Goal: Transaction & Acquisition: Download file/media

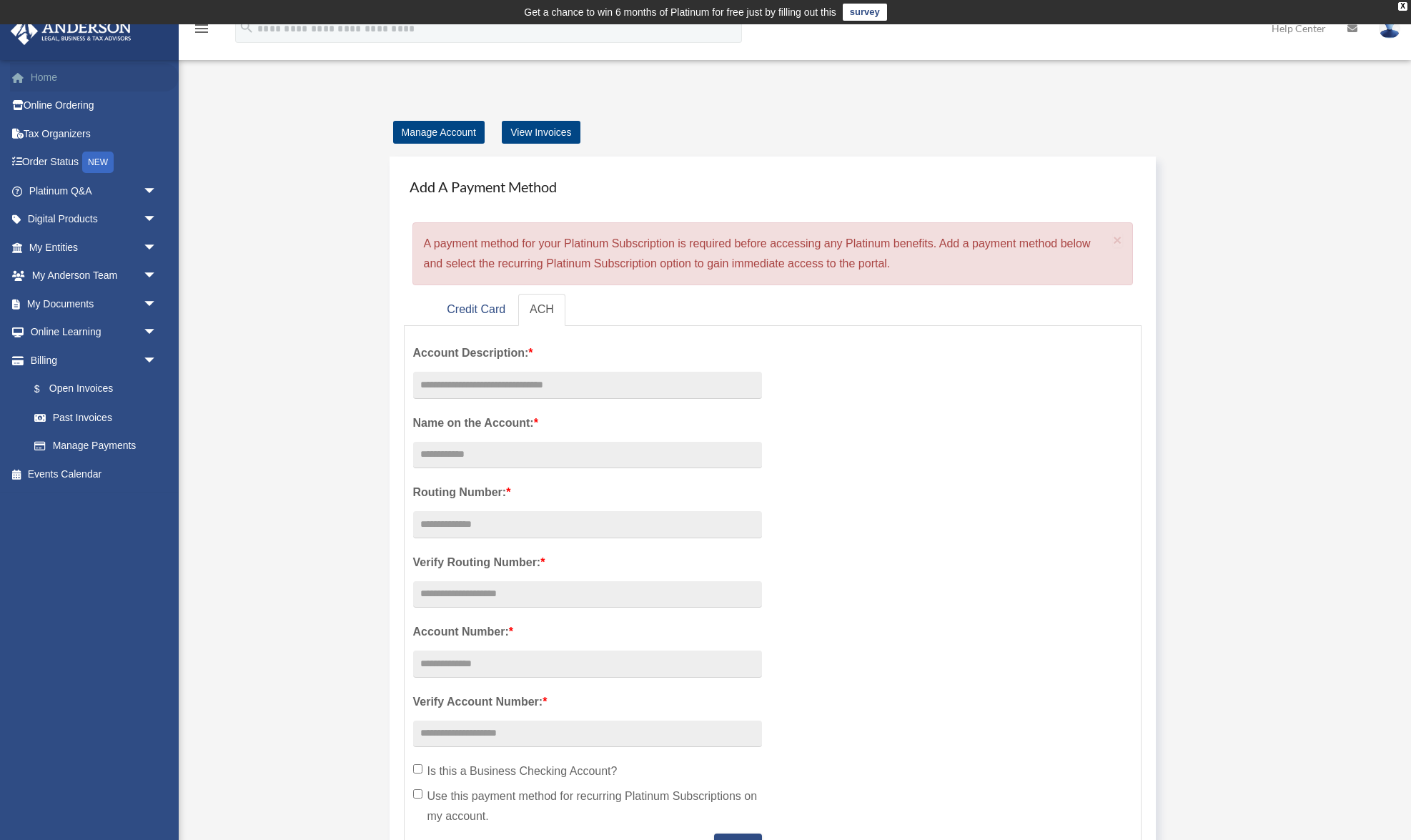
click at [41, 81] on link "Home" at bounding box center [94, 76] width 169 height 29
click at [60, 71] on link "Home" at bounding box center [94, 76] width 169 height 29
click at [143, 244] on span "arrow_drop_down" at bounding box center [157, 248] width 29 height 29
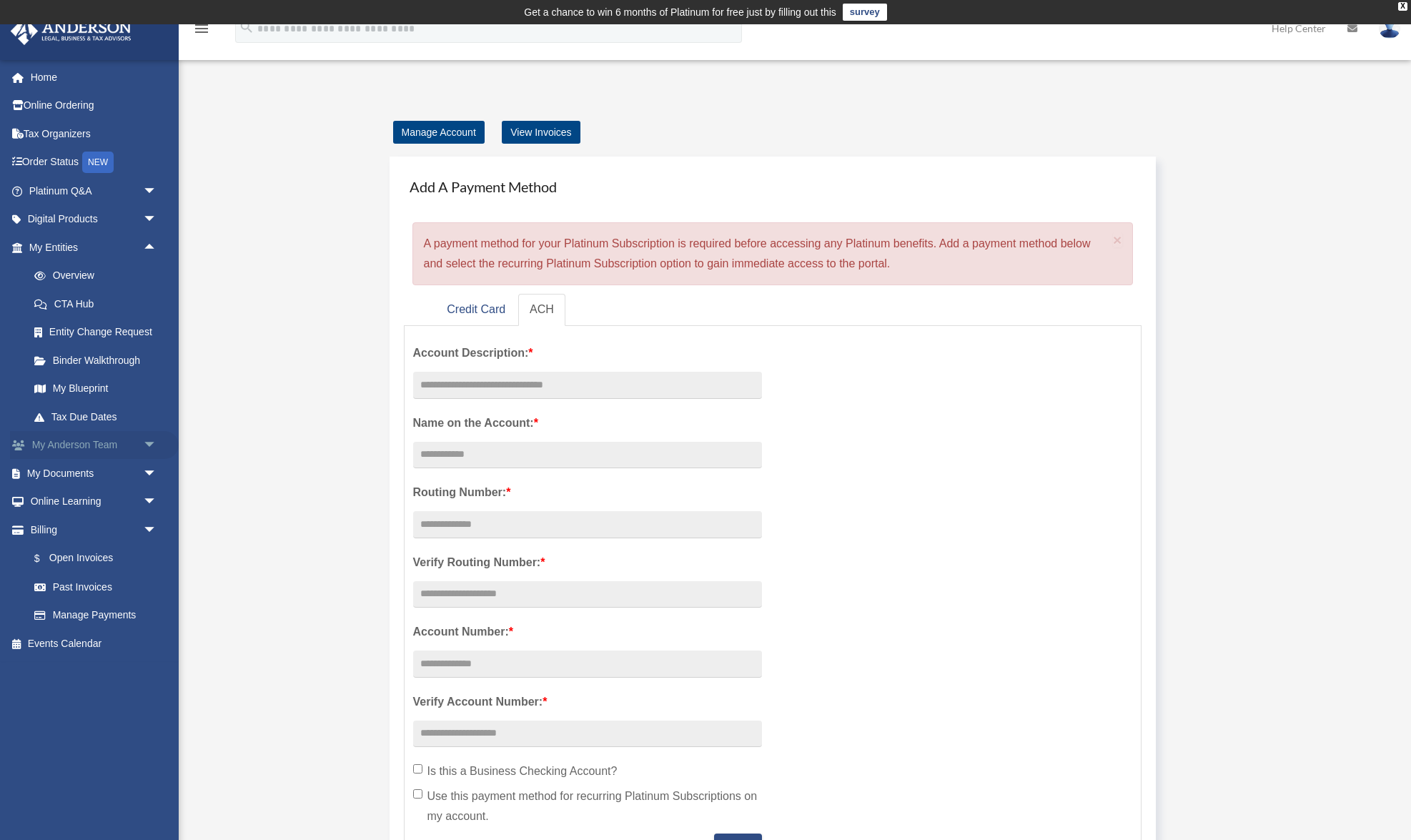
click at [149, 440] on span "arrow_drop_down" at bounding box center [157, 446] width 29 height 29
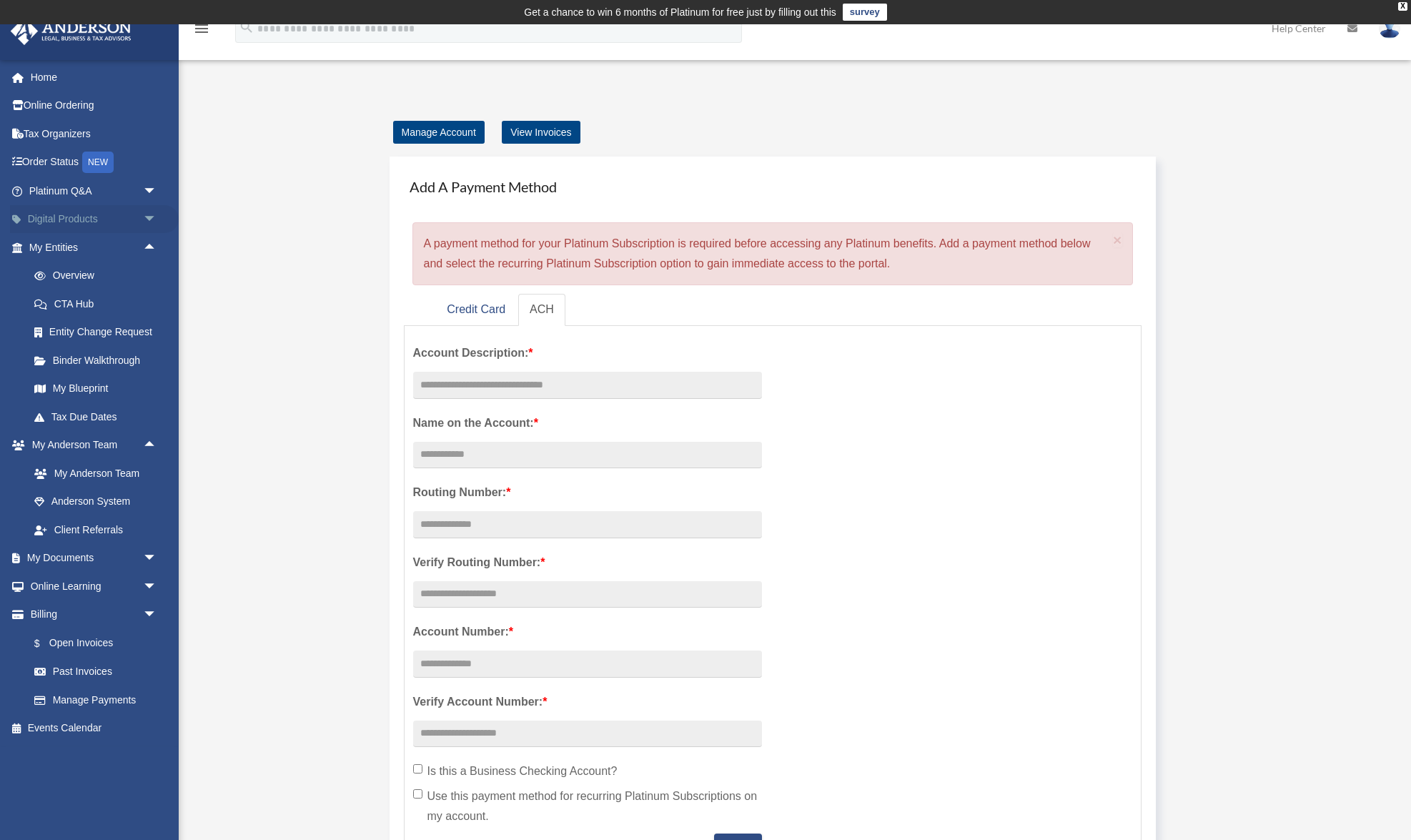
click at [143, 220] on span "arrow_drop_down" at bounding box center [157, 220] width 29 height 29
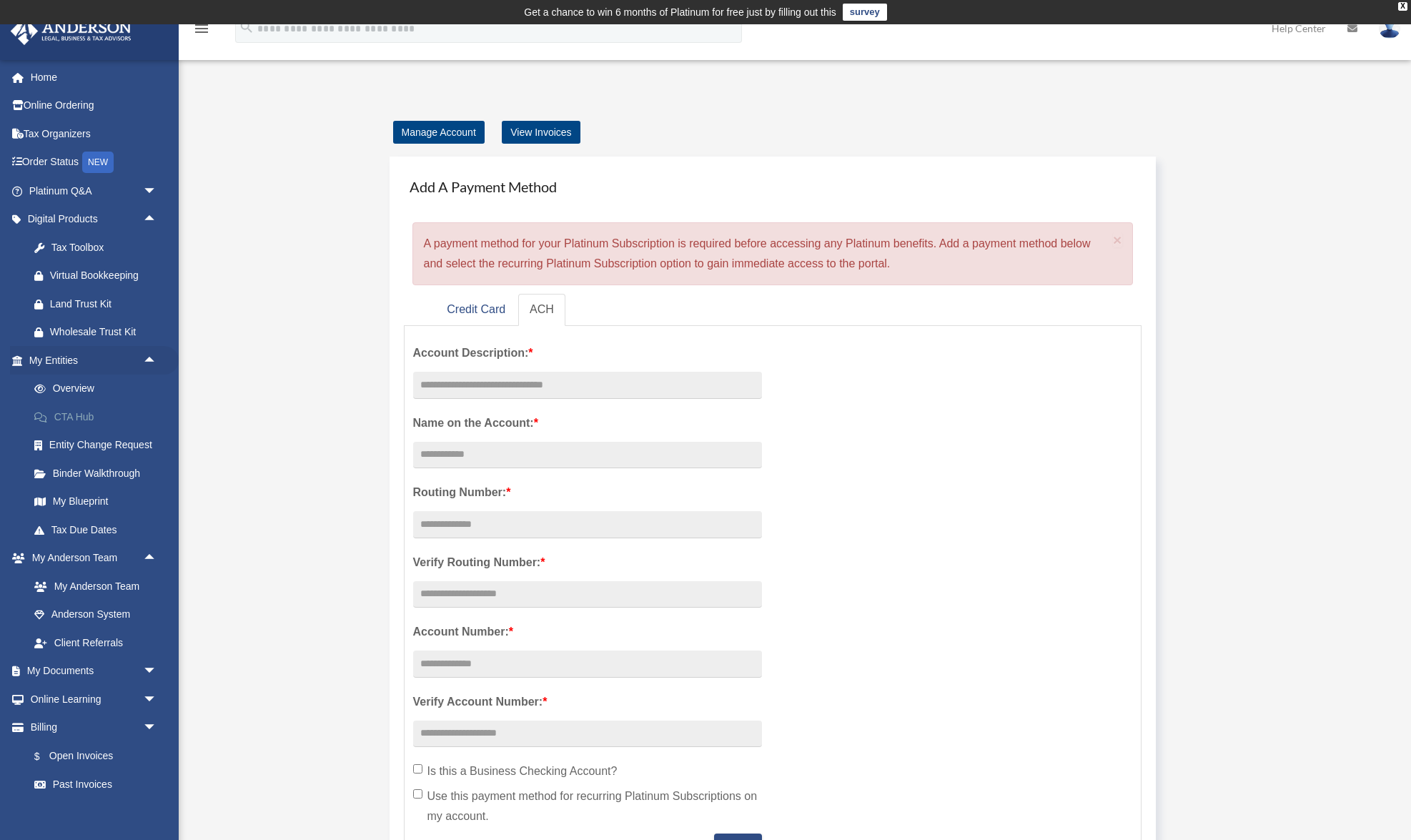
scroll to position [66, 0]
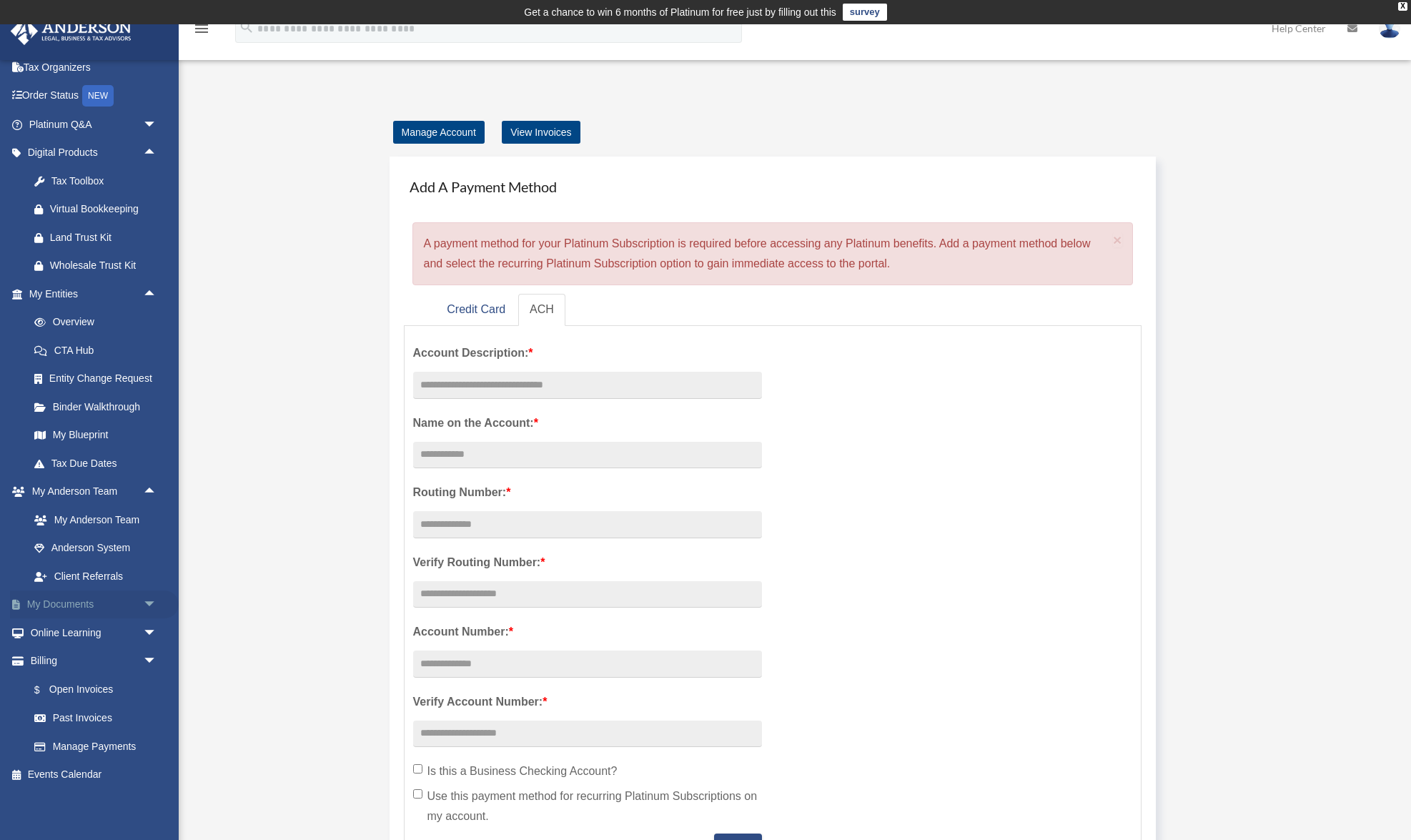
click at [149, 604] on span "arrow_drop_down" at bounding box center [157, 605] width 29 height 29
click at [102, 633] on link "Box" at bounding box center [99, 632] width 158 height 29
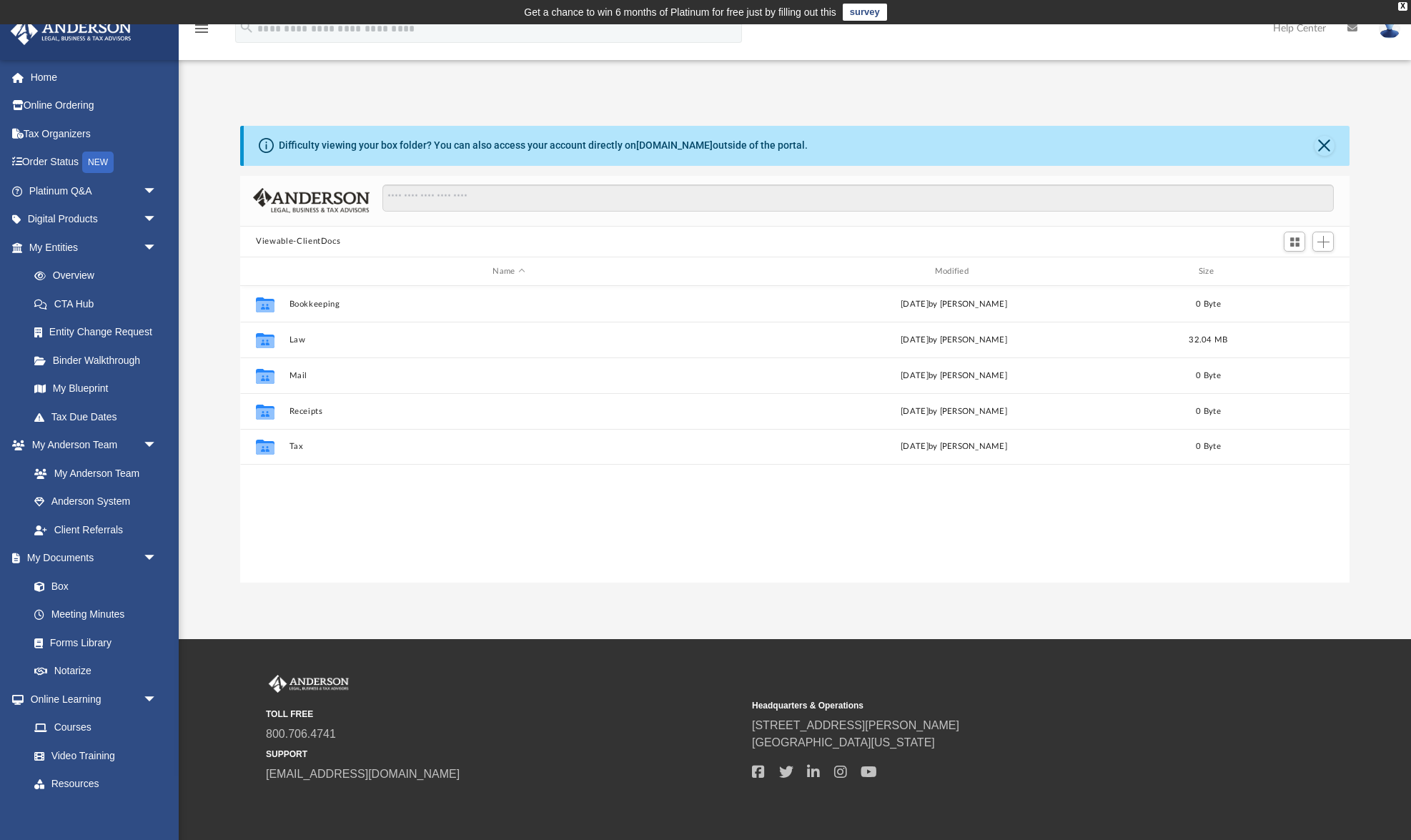
scroll to position [325, 1109]
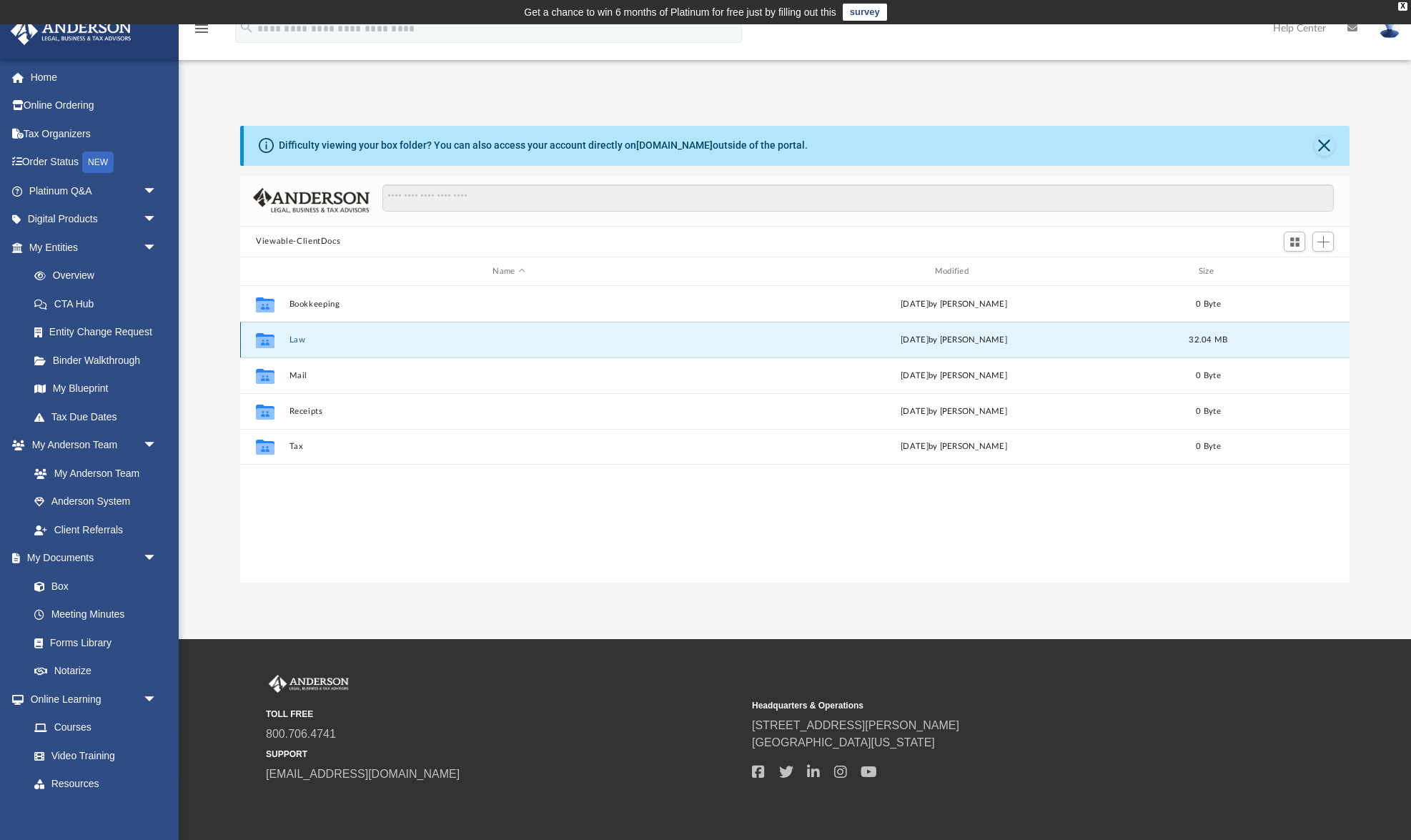
click at [291, 343] on button "Law" at bounding box center [508, 340] width 439 height 9
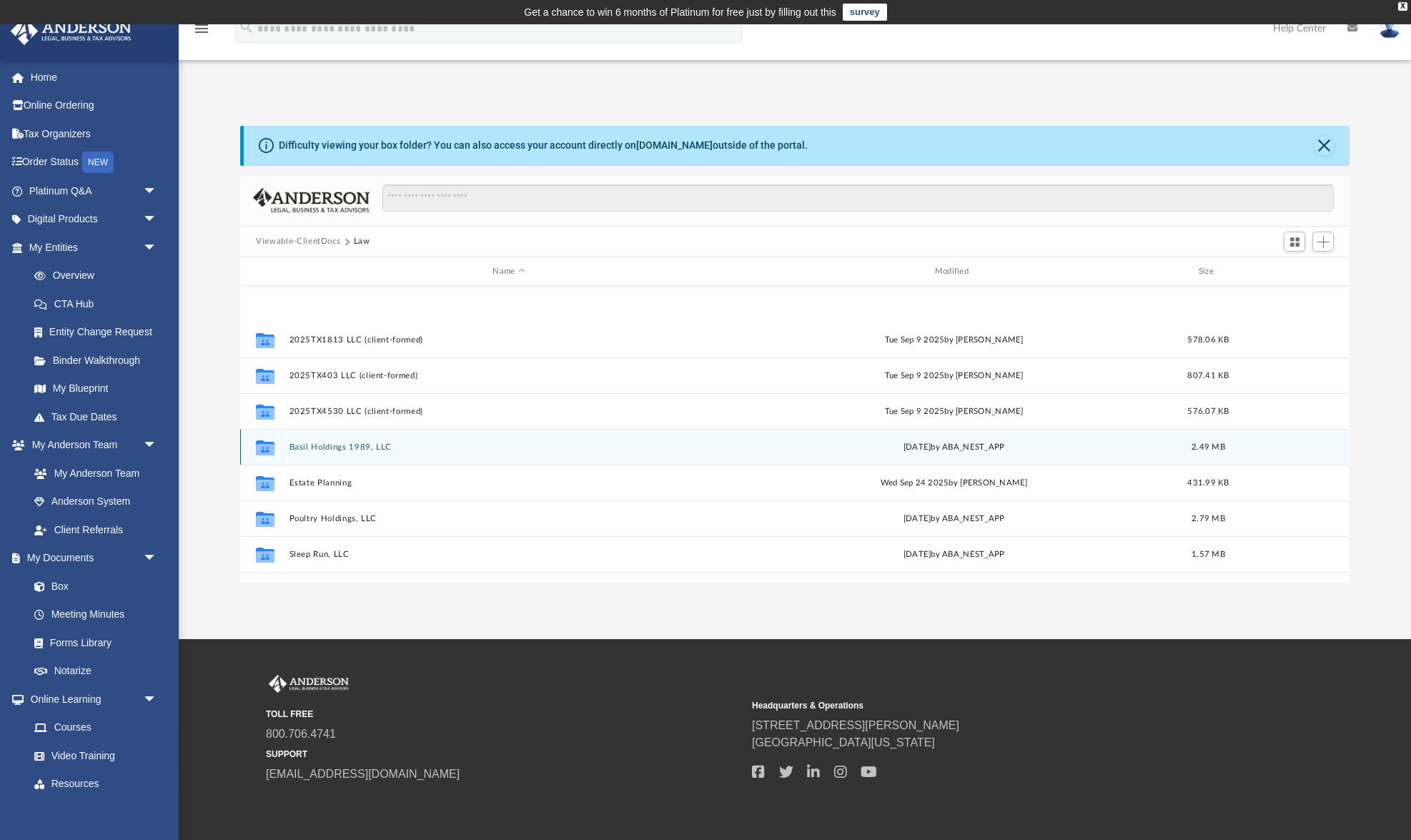
scroll to position [169, 0]
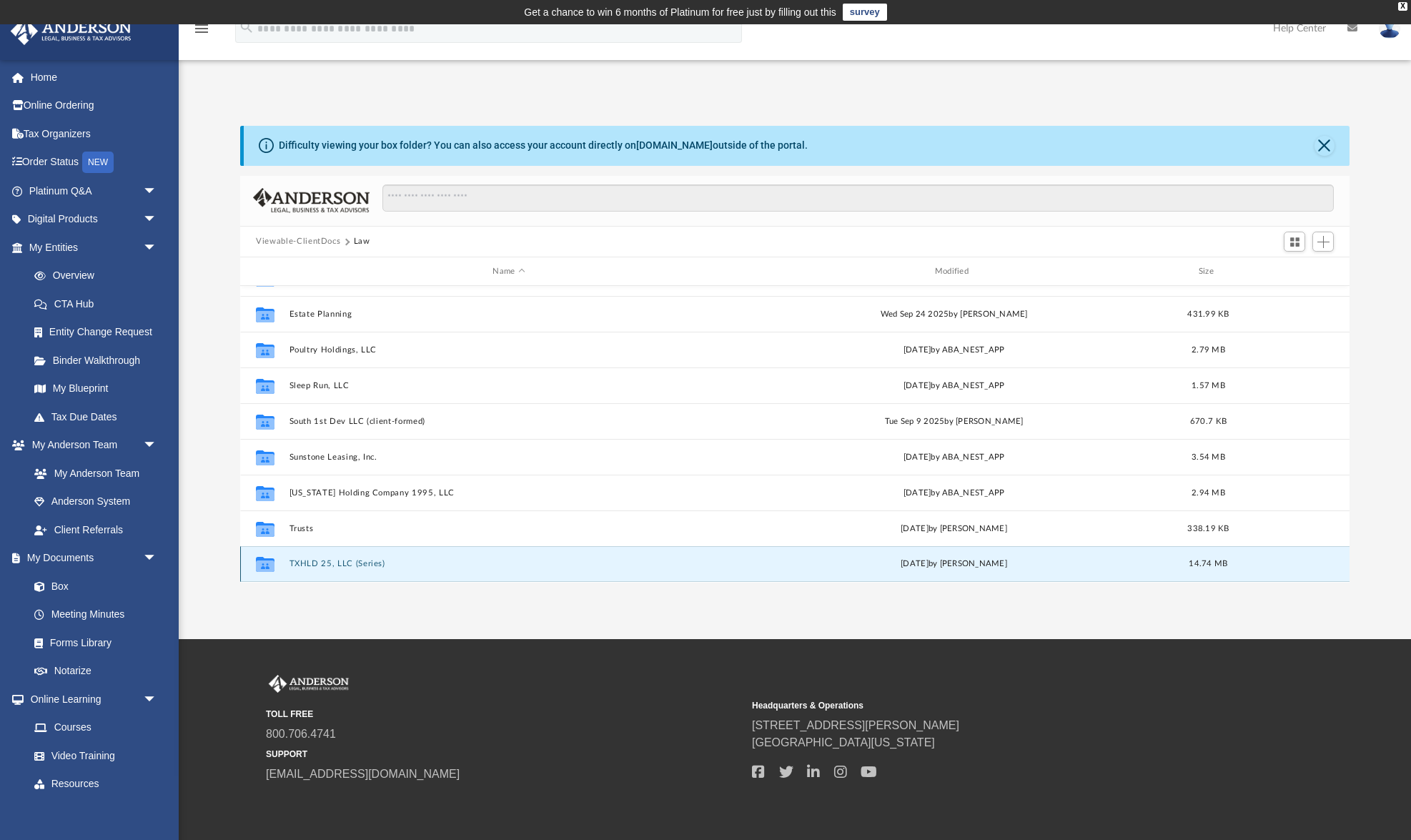
click at [350, 560] on button "TXHLD 25, LLC (Series)" at bounding box center [508, 565] width 439 height 9
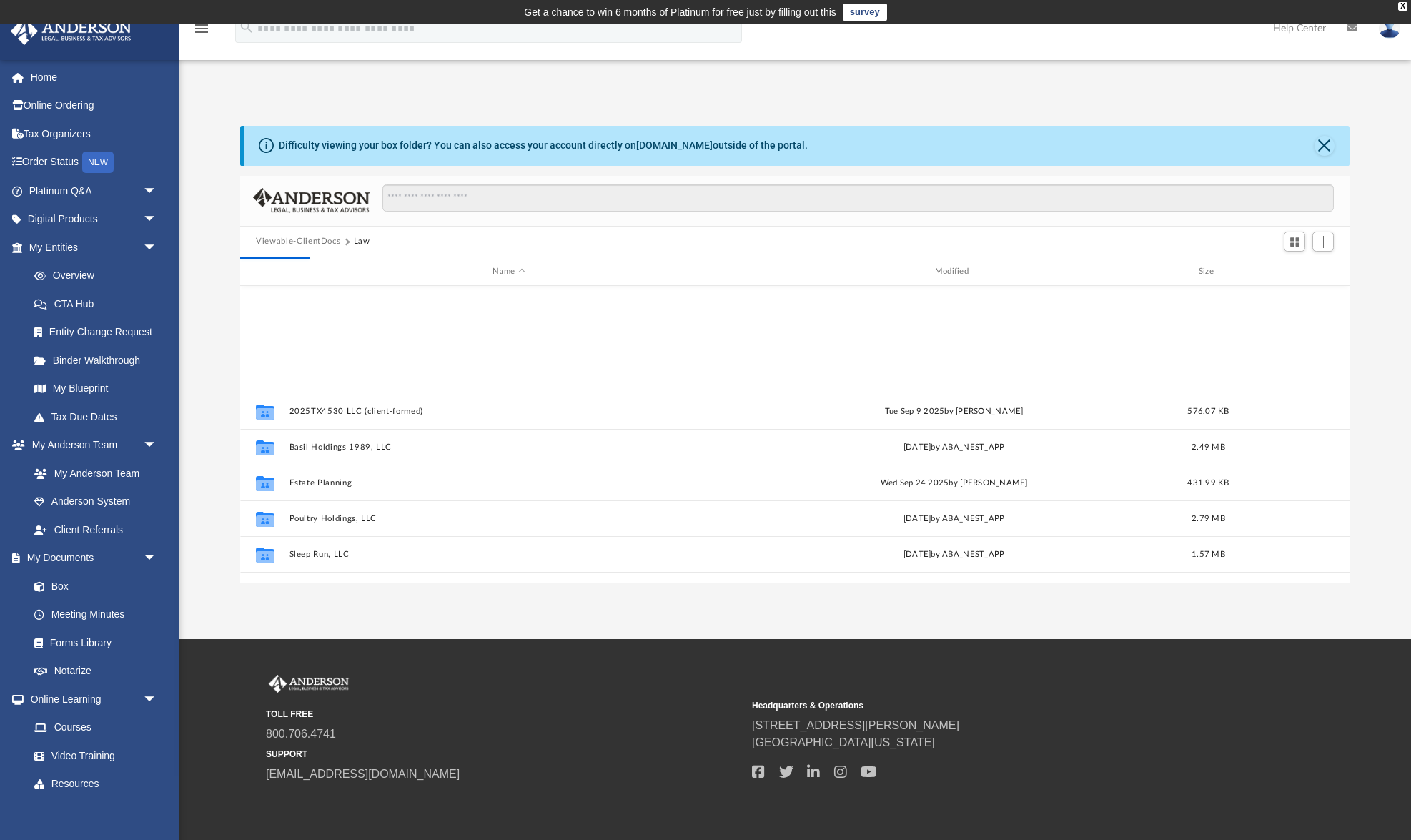
click at [350, 560] on div "Collaborated Folder 2025TX4530 LLC (client-formed) Tue Sep 9 2025 by Olivia Man…" at bounding box center [795, 433] width 1109 height 296
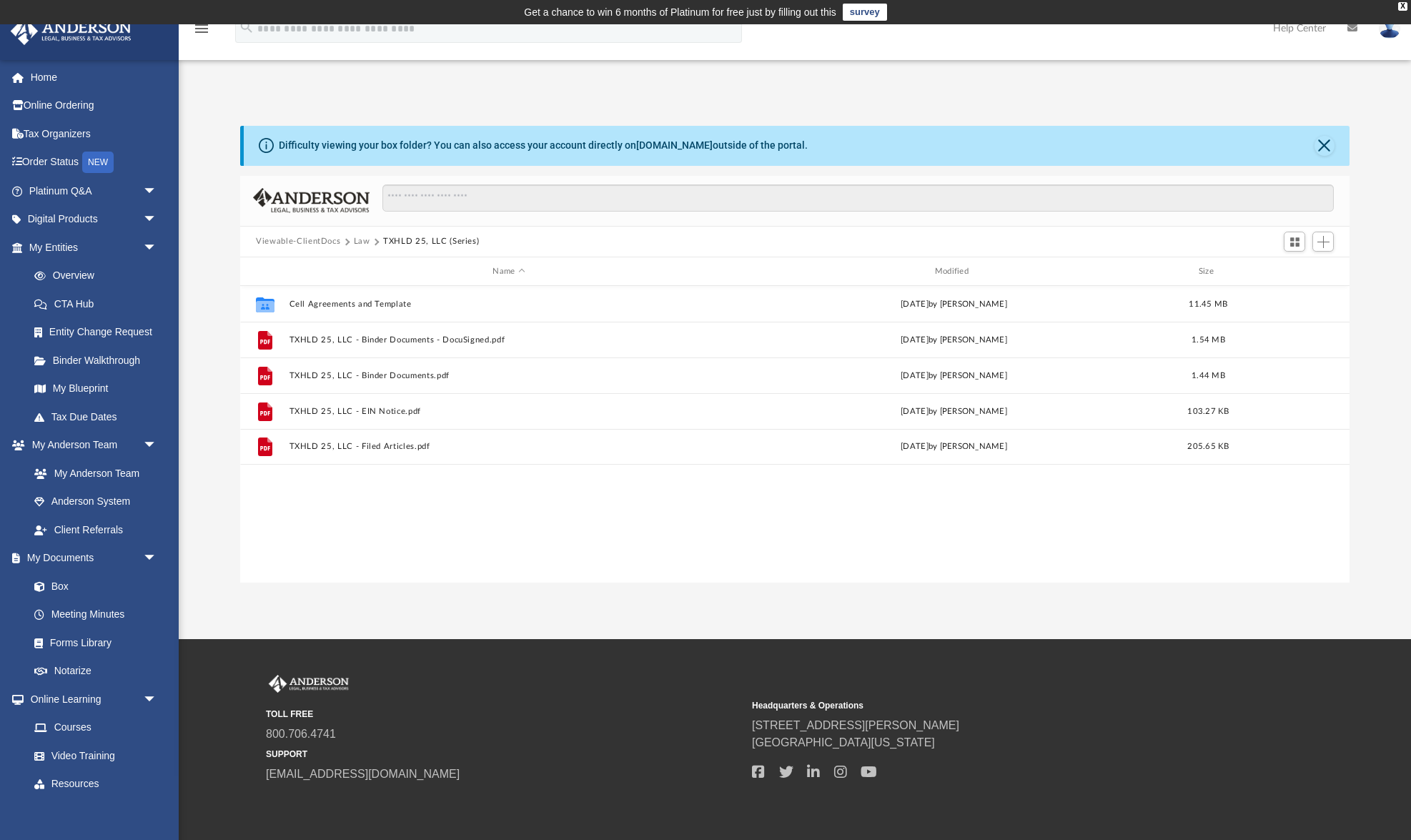
click at [350, 560] on div "Collaborated Folder Cell Agreements and Template yesterday by Jasmine Grayson 1…" at bounding box center [795, 433] width 1109 height 296
click at [415, 489] on div "Collaborated Folder Cell Agreements and Template yesterday by Jasmine Grayson 1…" at bounding box center [795, 433] width 1109 height 296
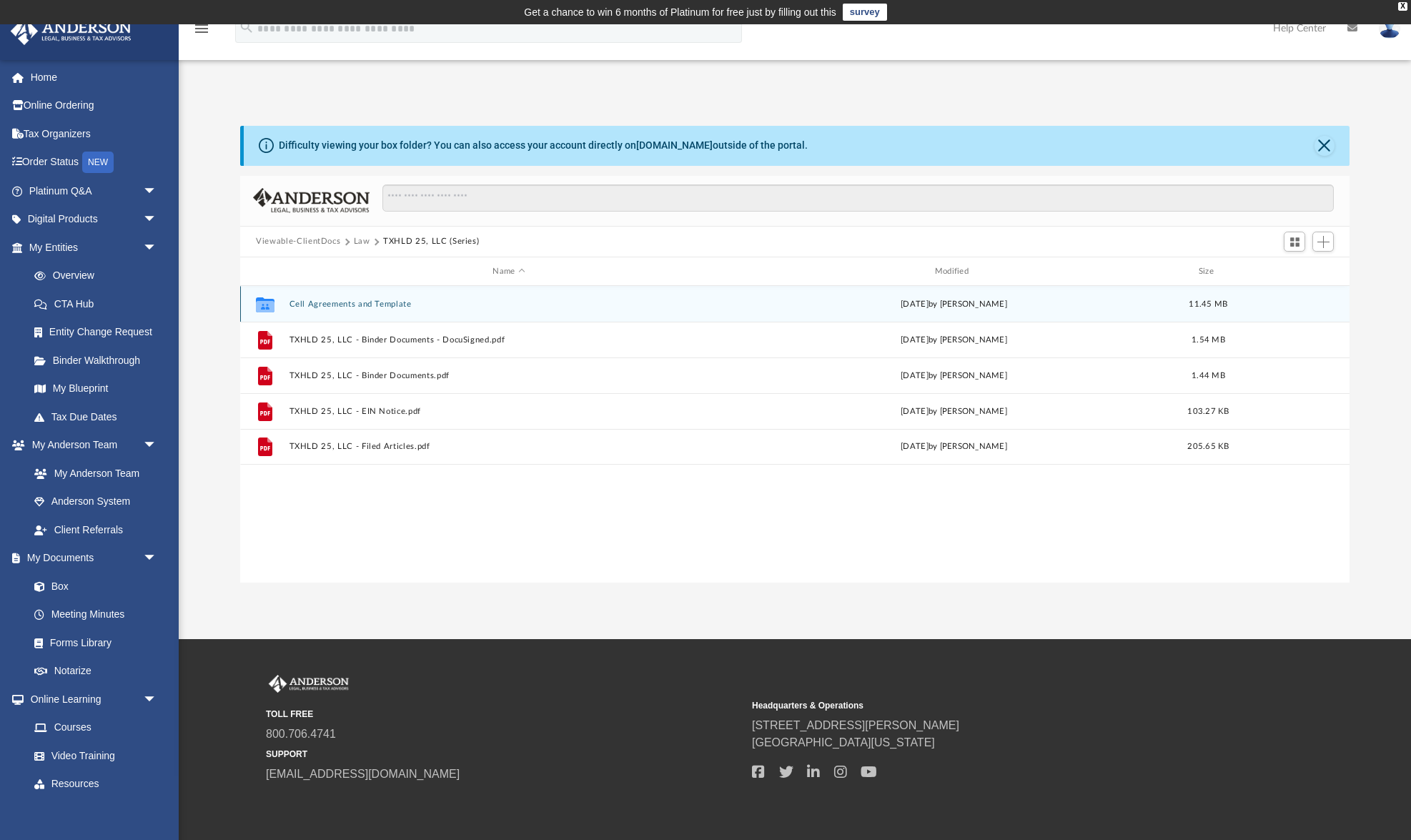
click at [362, 298] on div "Collaborated Folder Cell Agreements and Template [DATE] by [PERSON_NAME] 11.45 …" at bounding box center [795, 303] width 1109 height 36
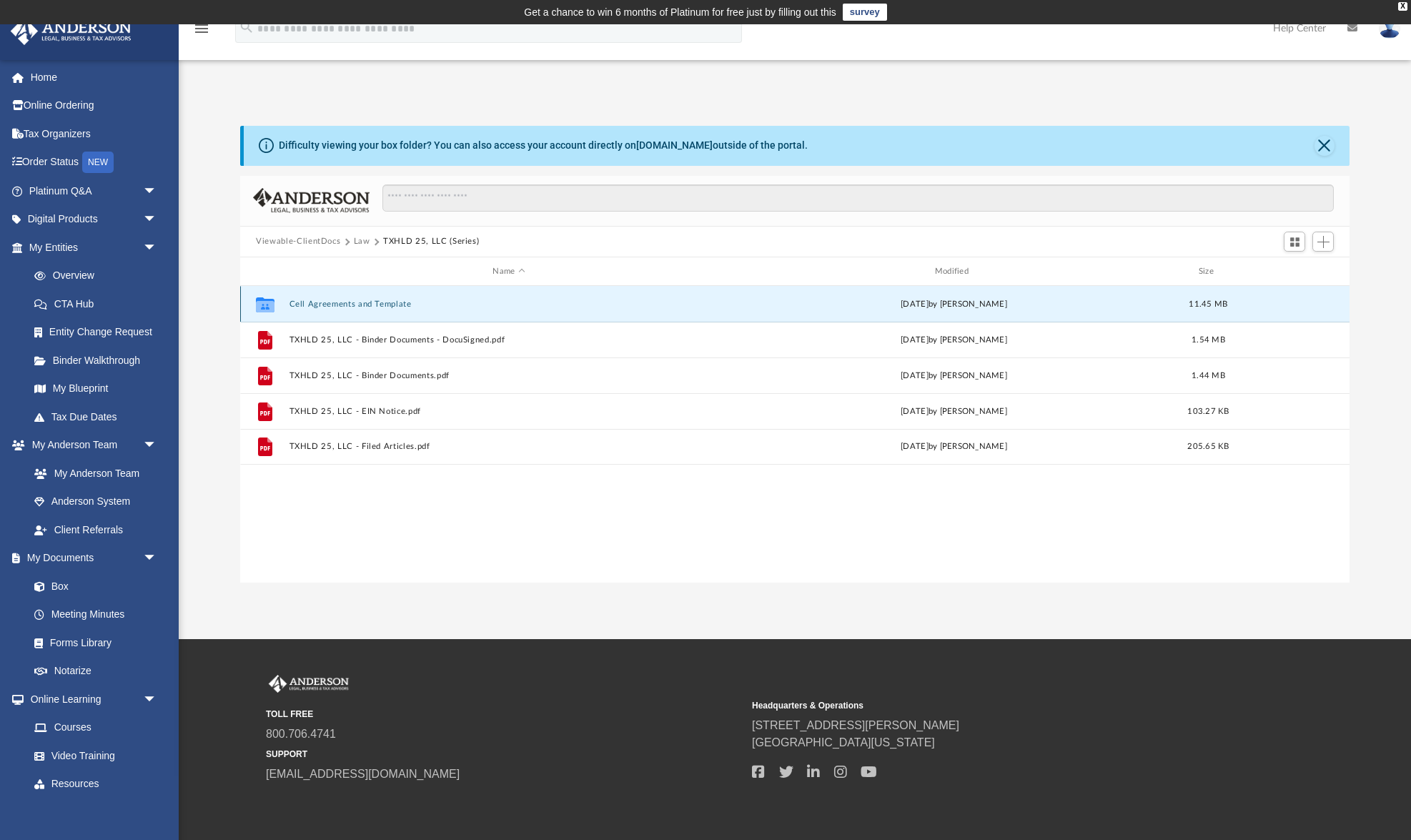
click at [362, 303] on button "Cell Agreements and Template" at bounding box center [508, 304] width 439 height 9
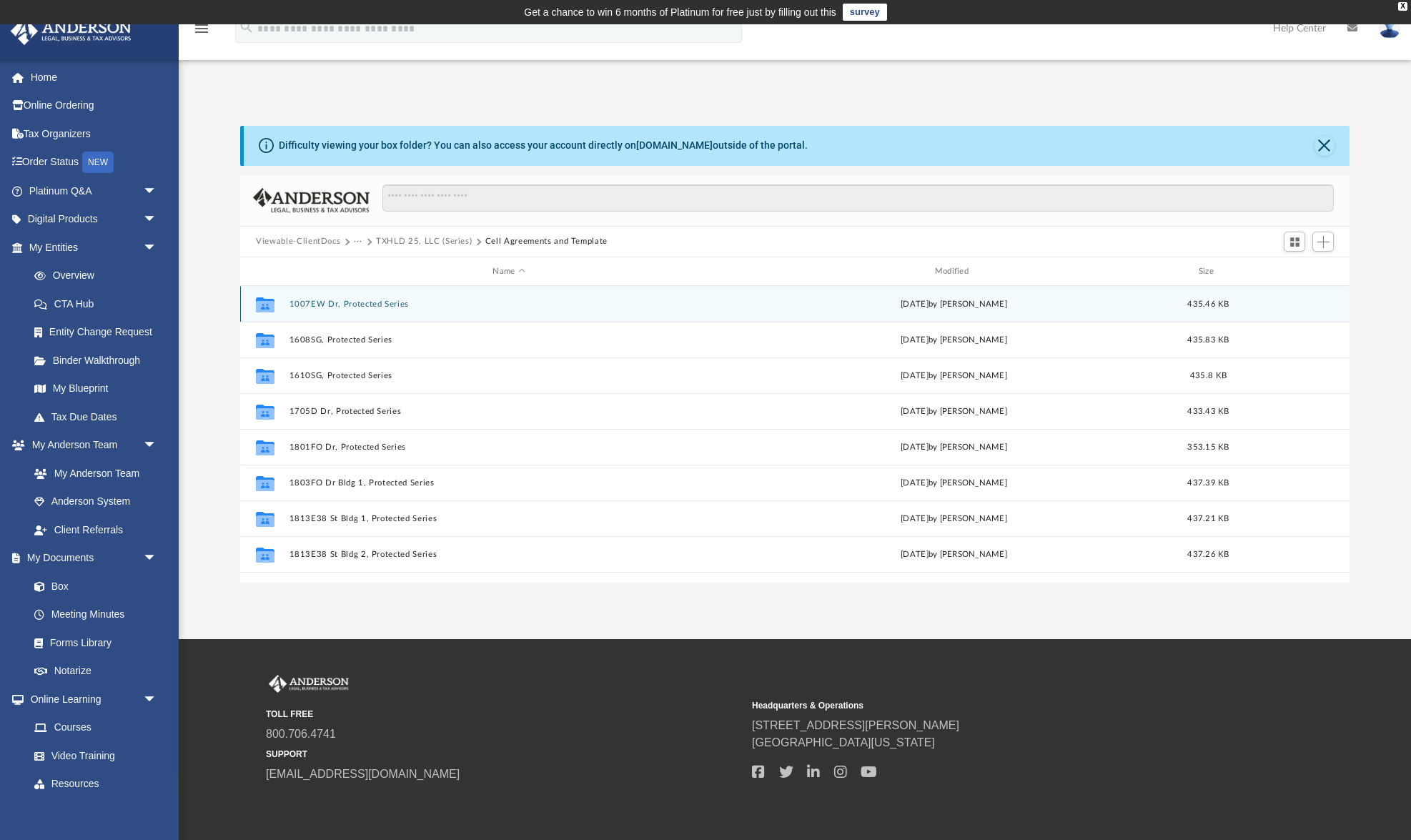
click at [363, 304] on button "1007EW Dr, Protected Series" at bounding box center [508, 304] width 439 height 9
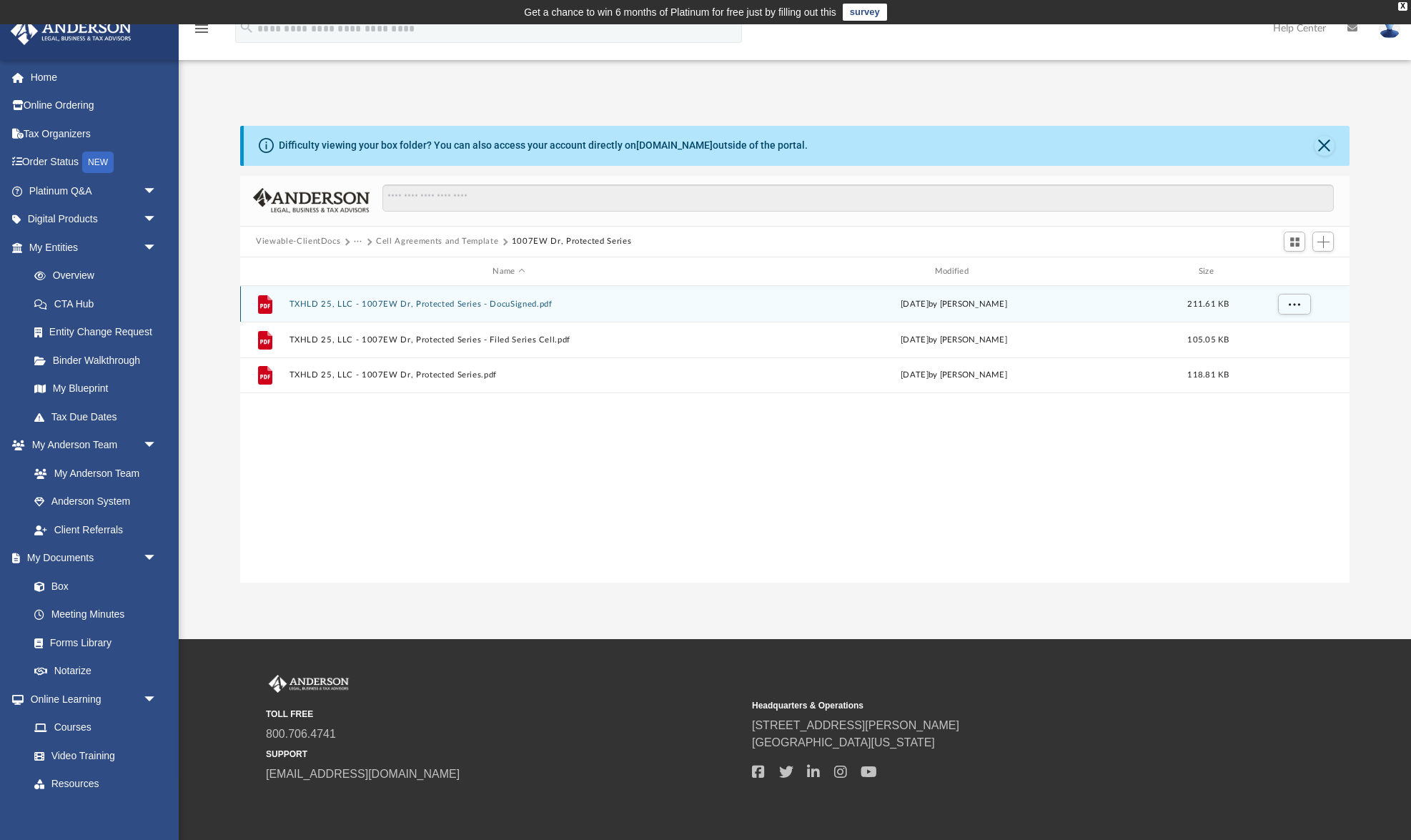
click at [363, 304] on button "TXHLD 25, LLC - 1007EW Dr, Protected Series - DocuSigned.pdf" at bounding box center [508, 304] width 439 height 9
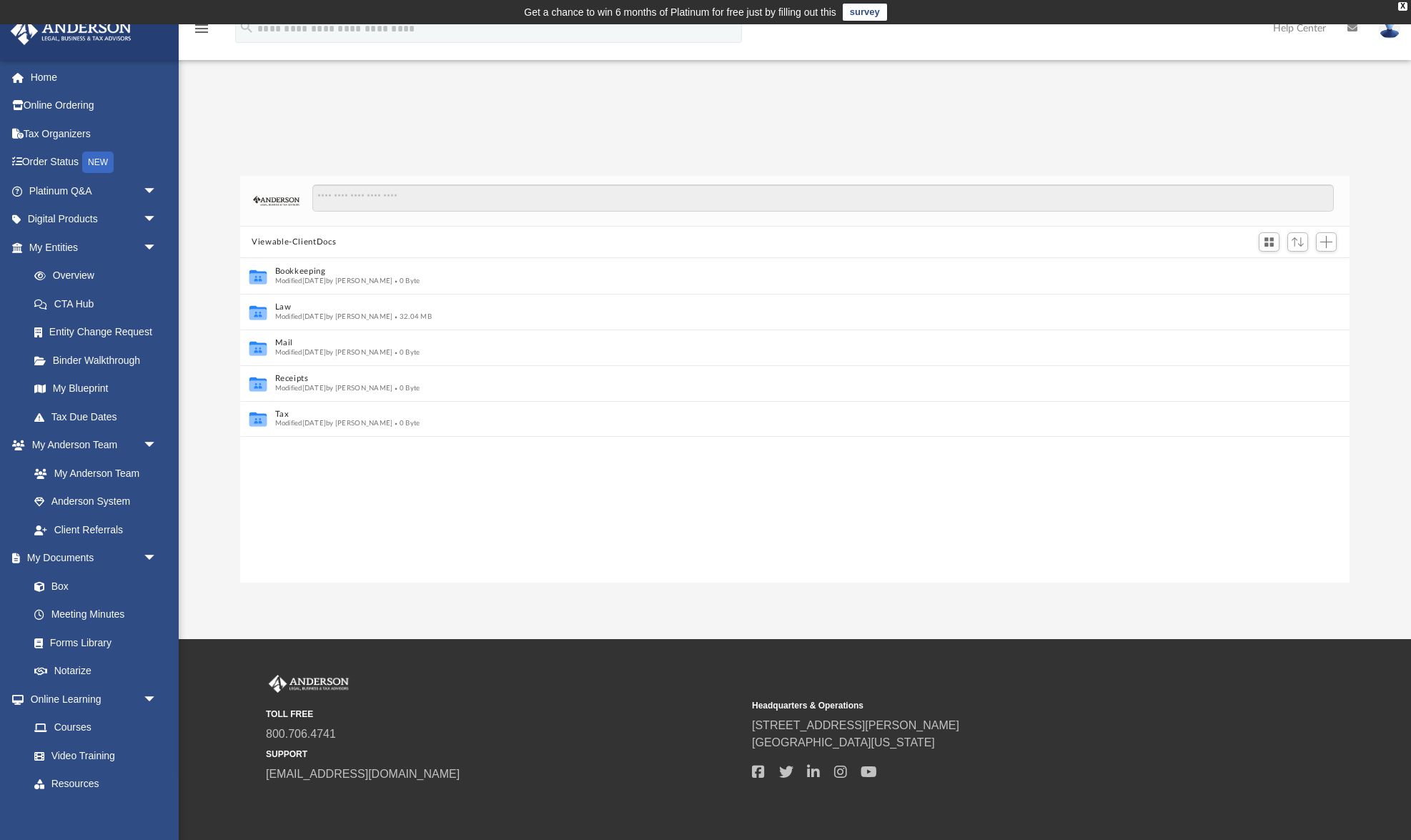
scroll to position [1, 1]
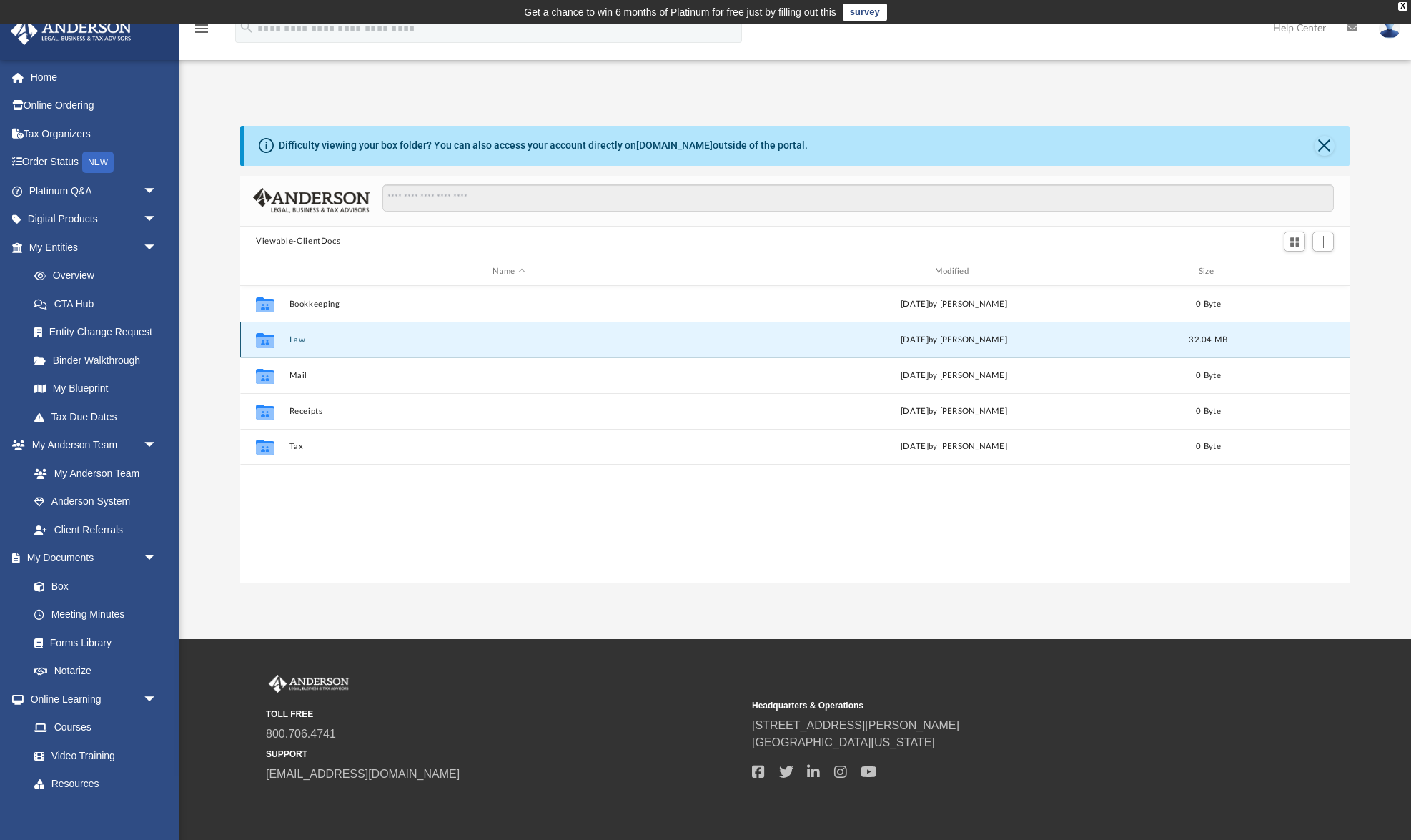
click at [311, 336] on button "Law" at bounding box center [508, 340] width 439 height 9
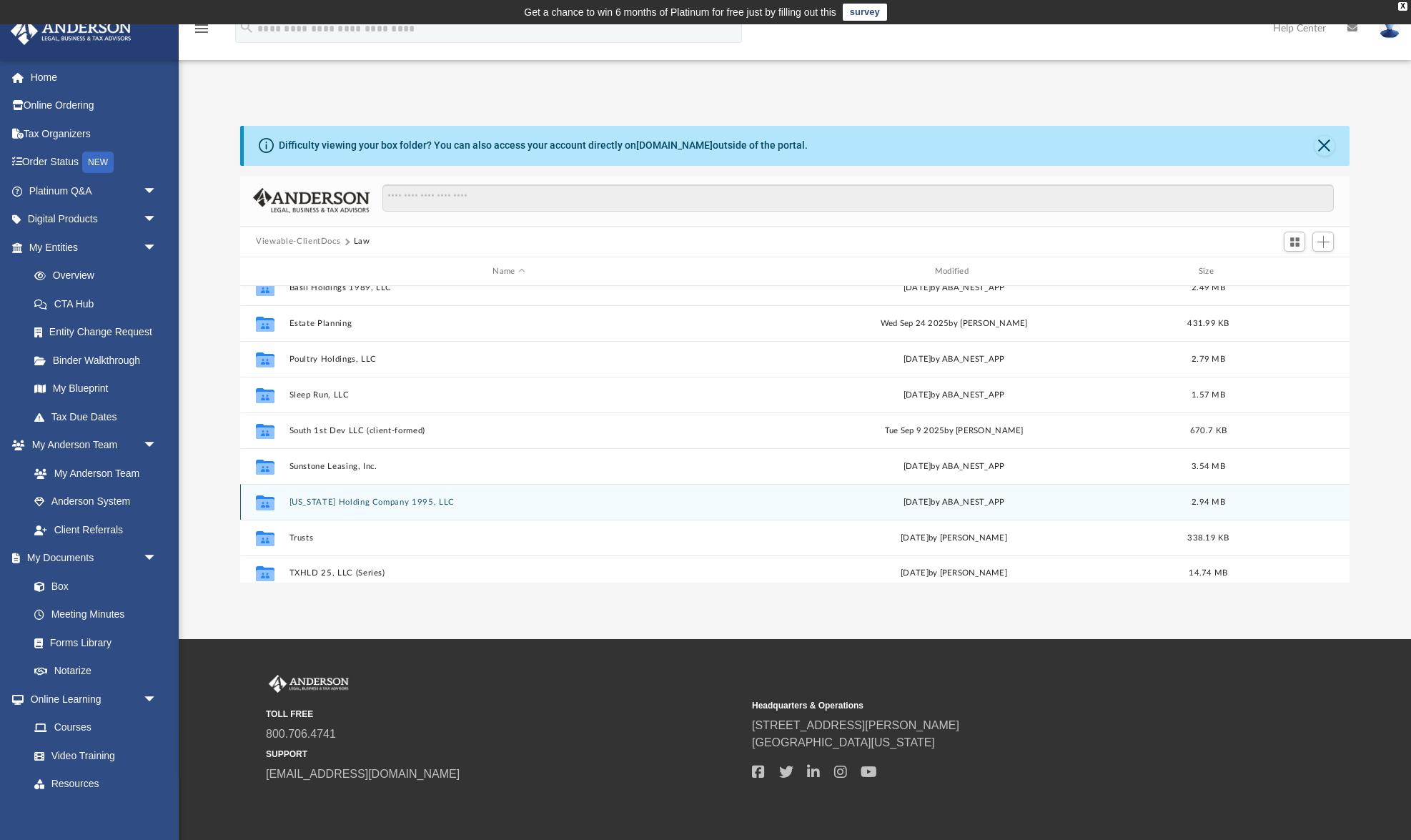
scroll to position [169, 0]
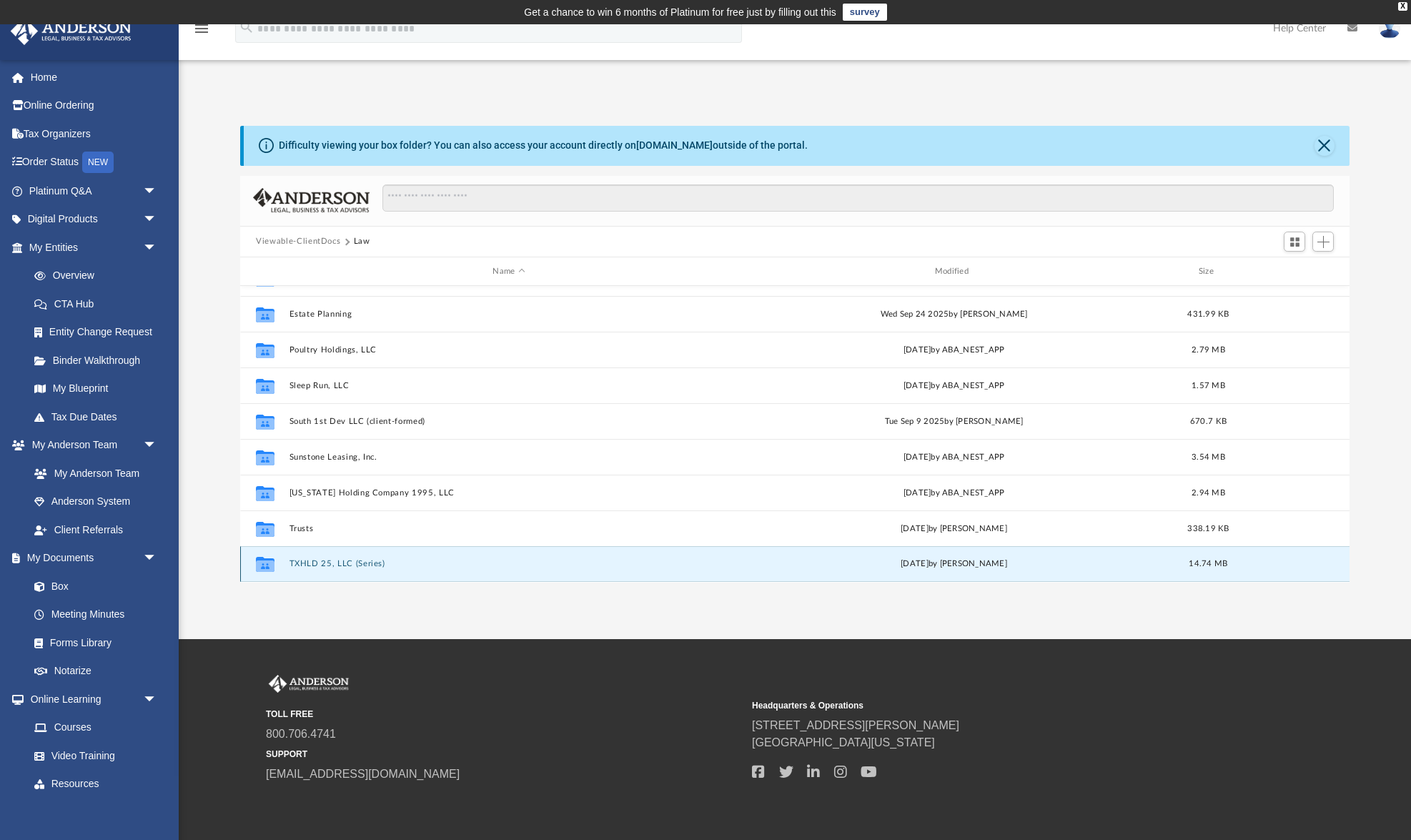
click at [348, 561] on button "TXHLD 25, LLC (Series)" at bounding box center [508, 565] width 439 height 9
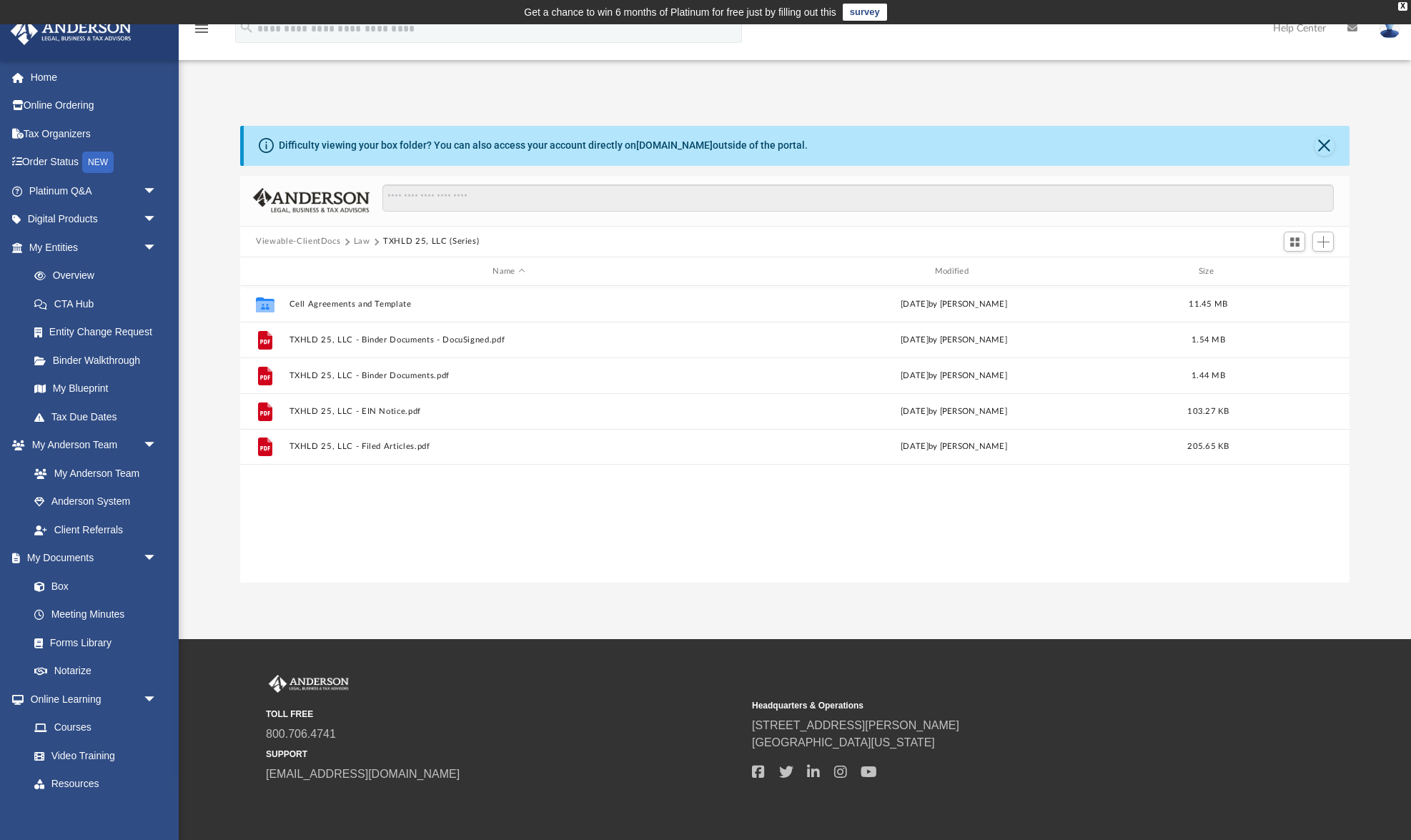
scroll to position [0, 0]
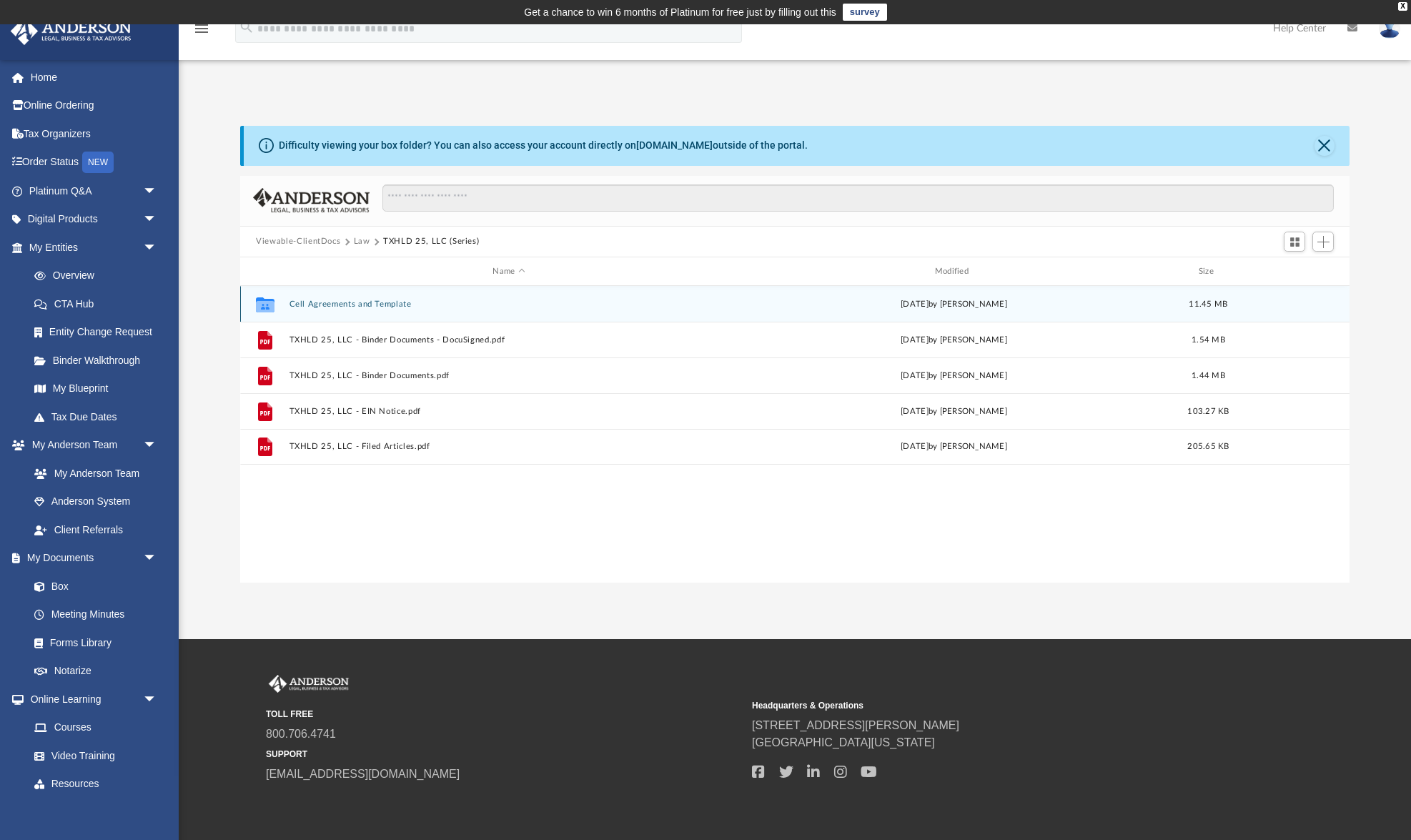
click at [399, 303] on button "Cell Agreements and Template" at bounding box center [508, 304] width 439 height 9
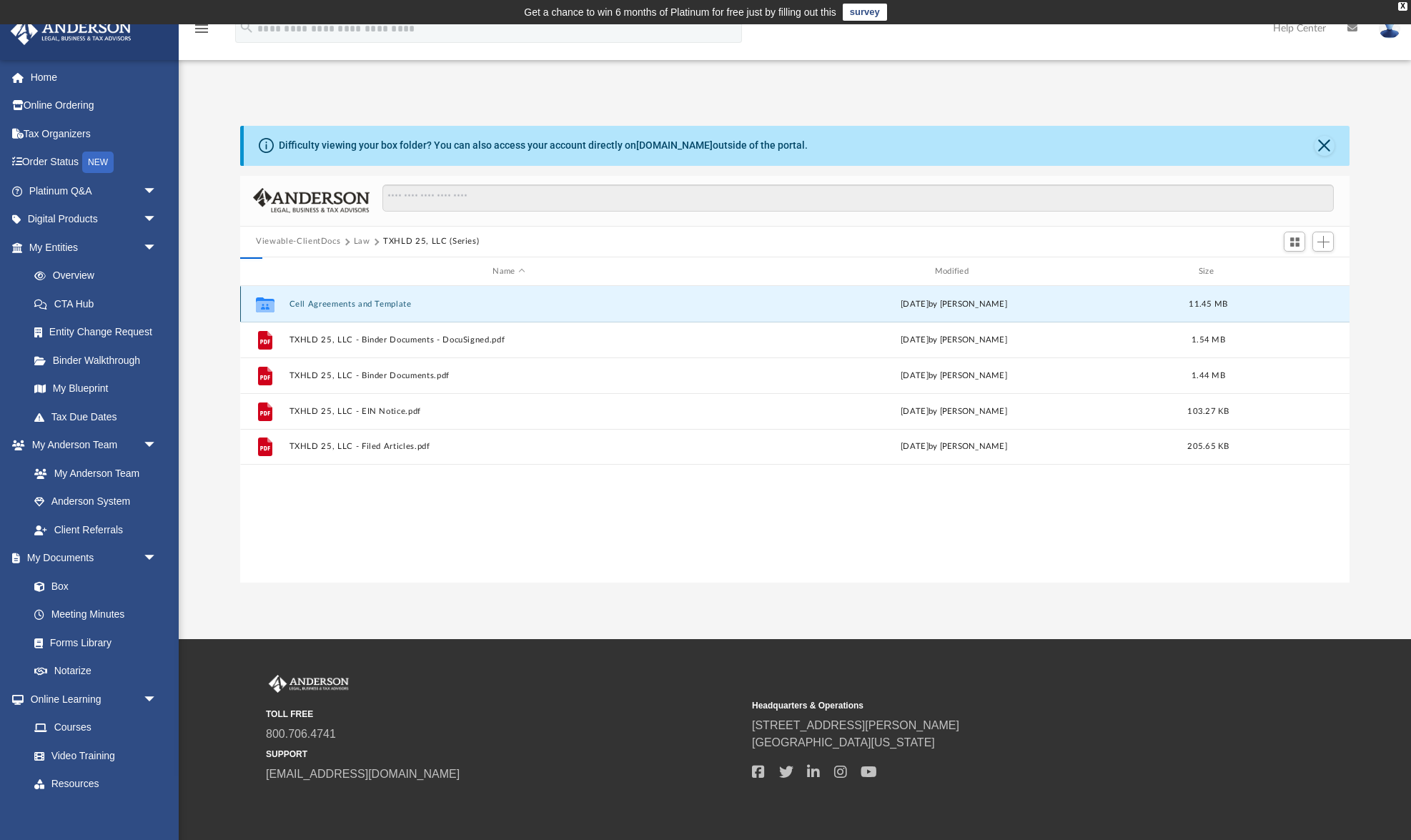
click at [399, 303] on button "Cell Agreements and Template" at bounding box center [508, 304] width 439 height 9
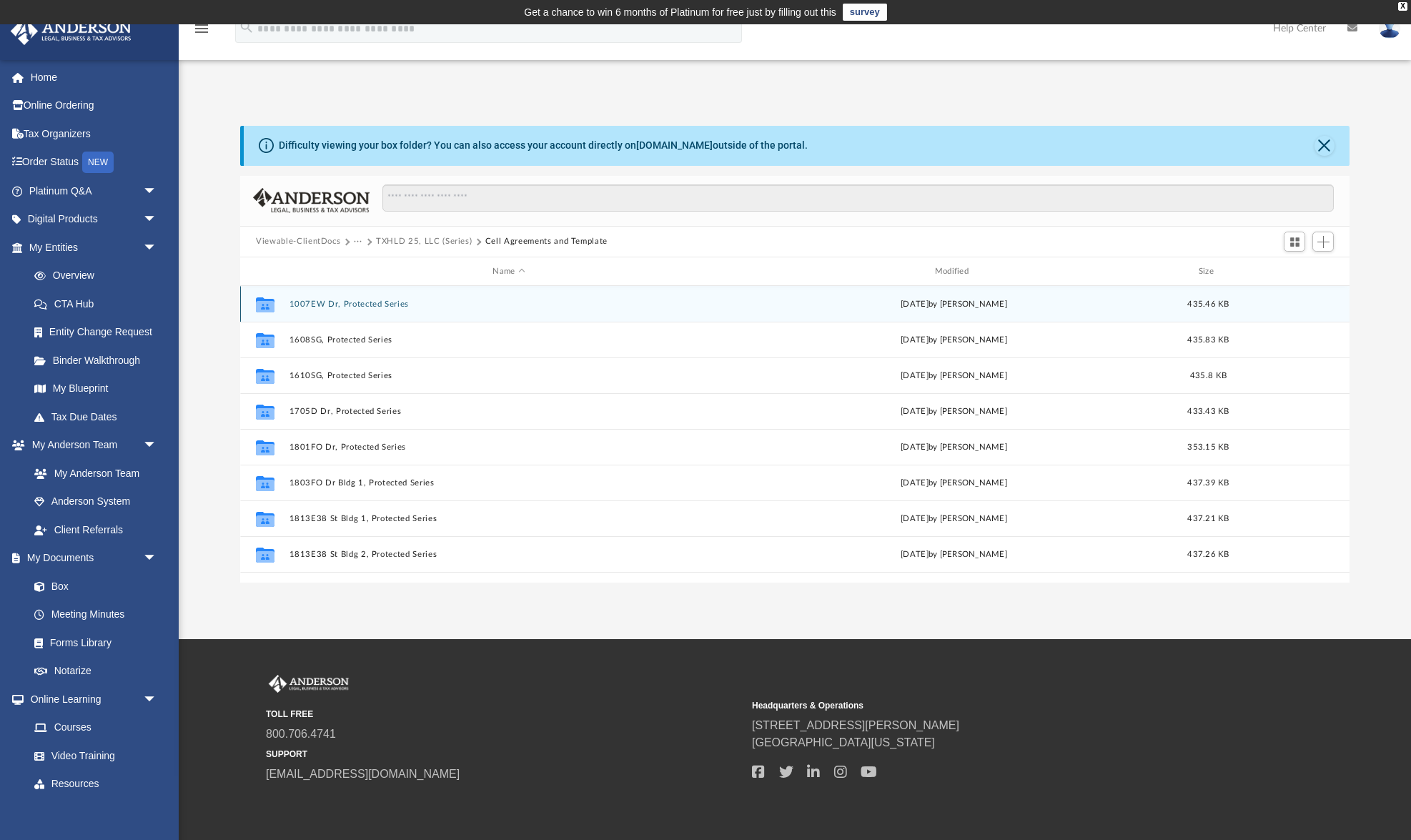
click at [388, 306] on button "1007EW Dr, Protected Series" at bounding box center [508, 304] width 439 height 9
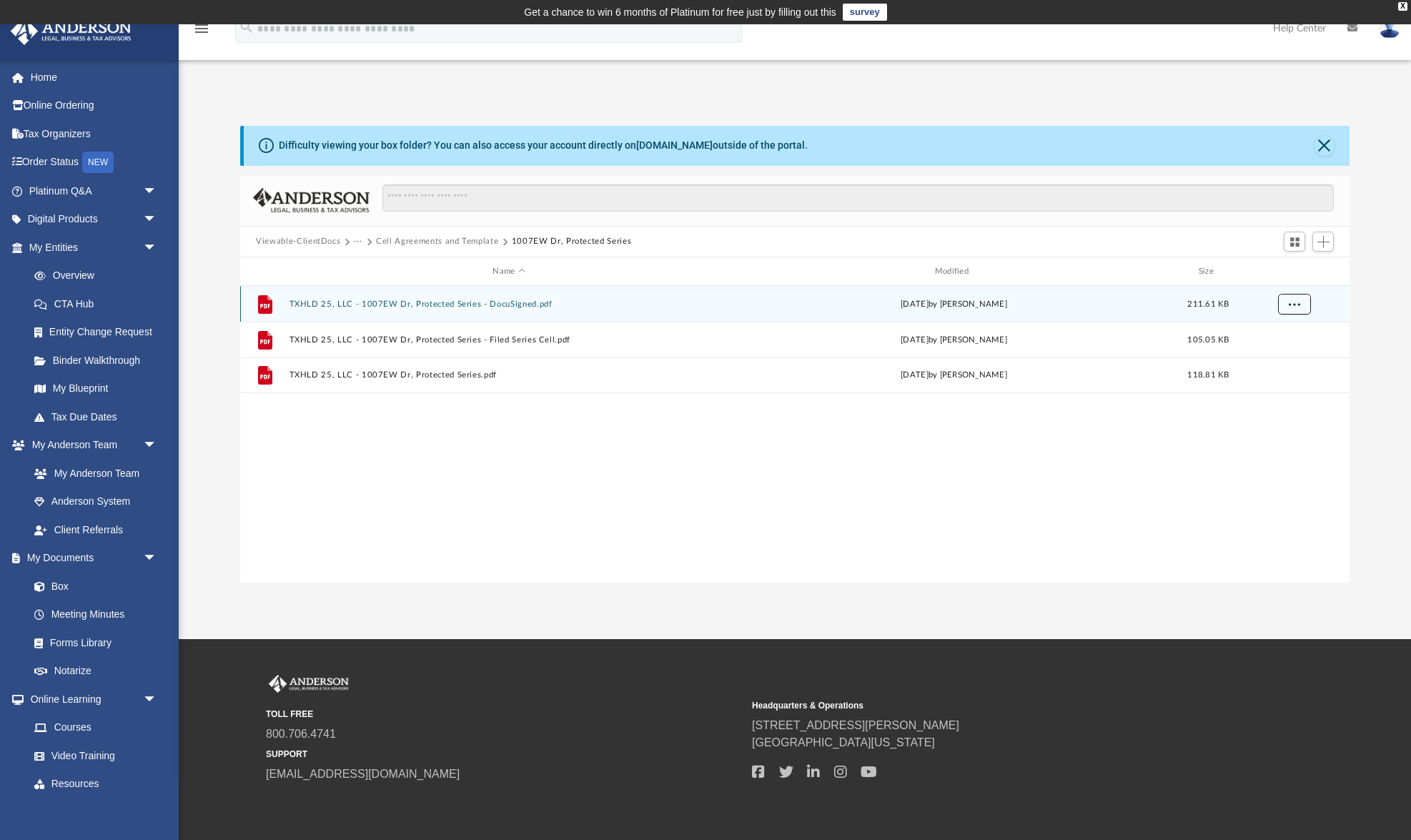
click at [1301, 309] on button "More options" at bounding box center [1295, 304] width 33 height 21
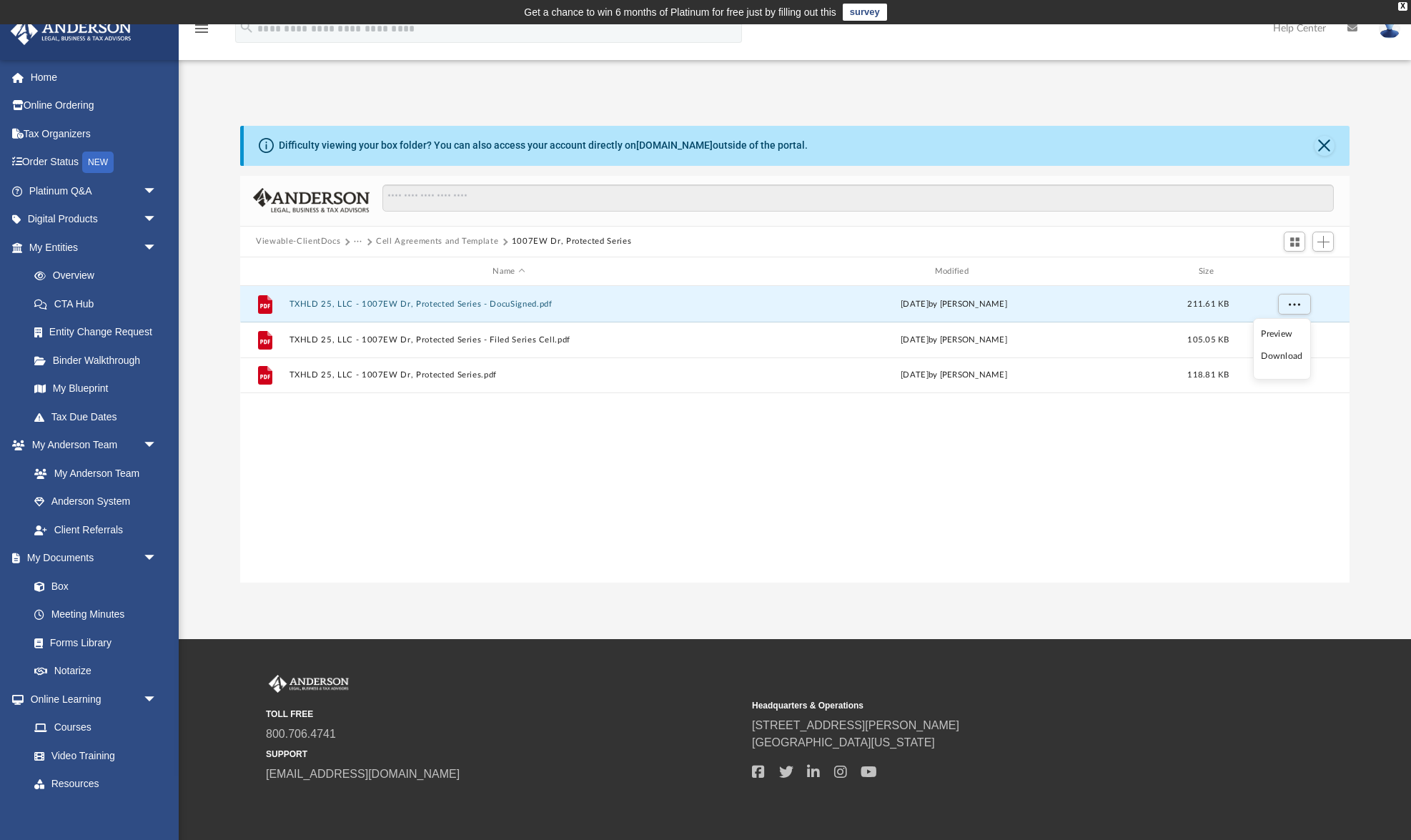
click at [1282, 356] on li "Download" at bounding box center [1281, 356] width 41 height 15
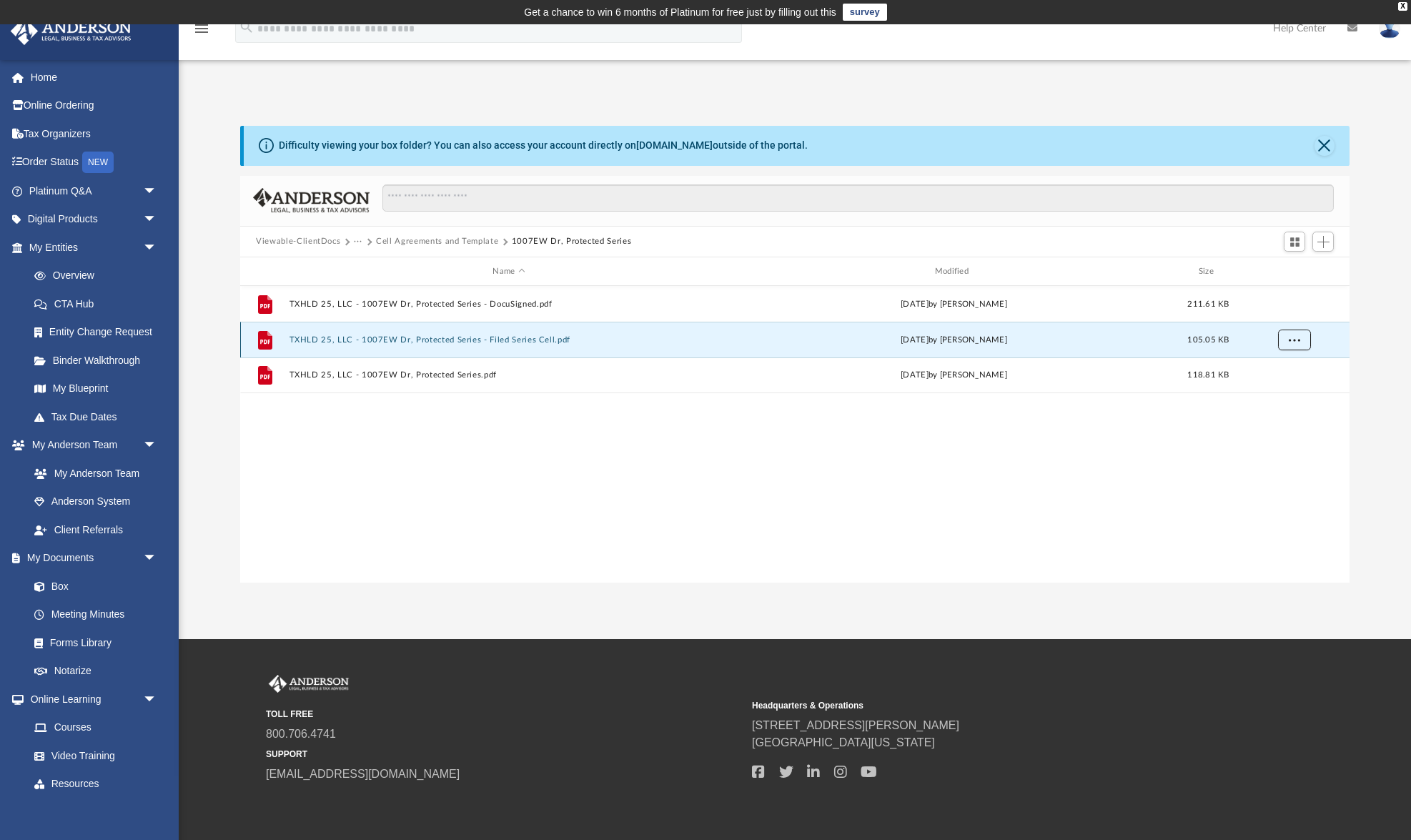
click at [1297, 336] on span "More options" at bounding box center [1294, 340] width 11 height 8
click at [1282, 391] on li "Download" at bounding box center [1281, 392] width 41 height 15
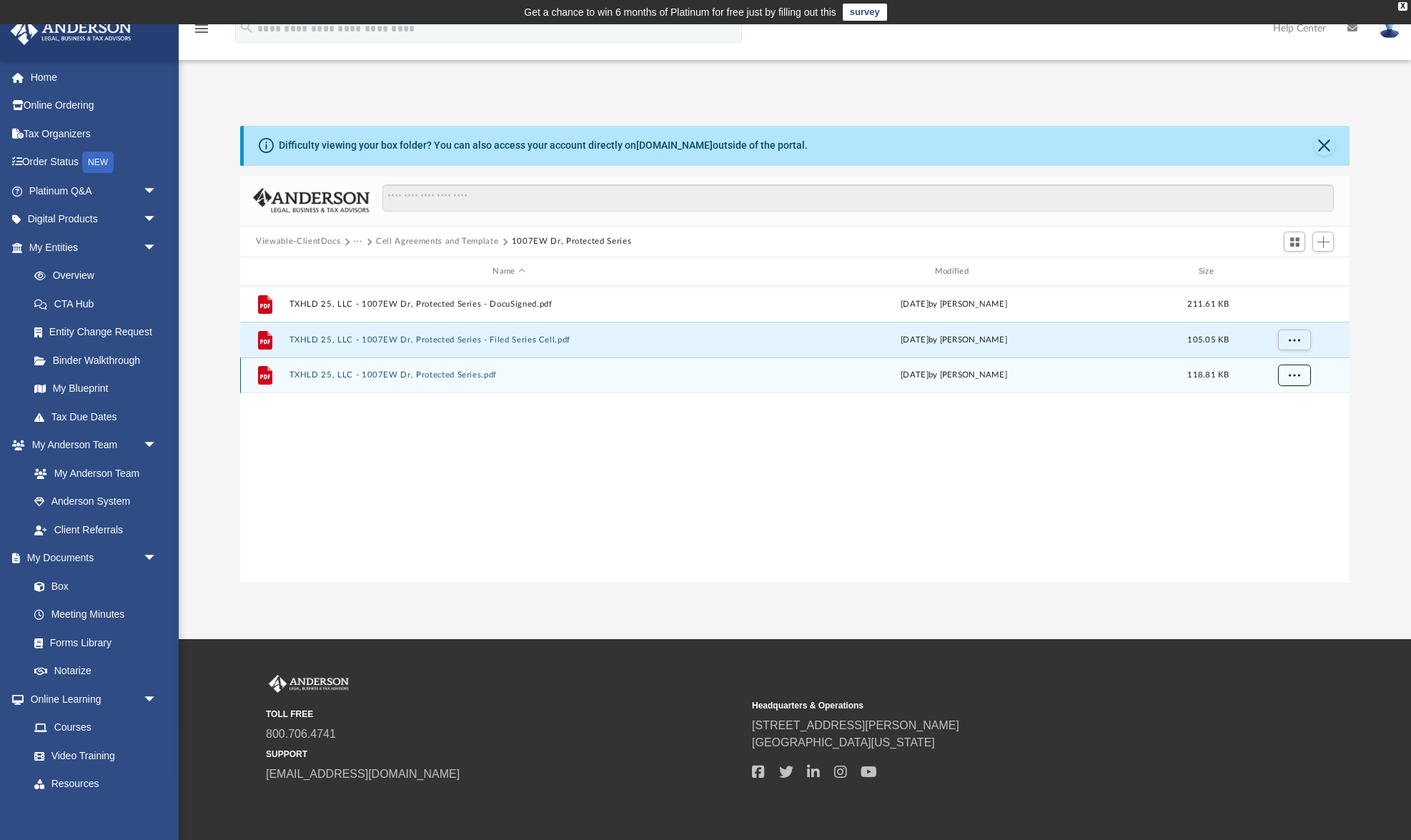
click at [1294, 373] on span "More options" at bounding box center [1294, 375] width 11 height 8
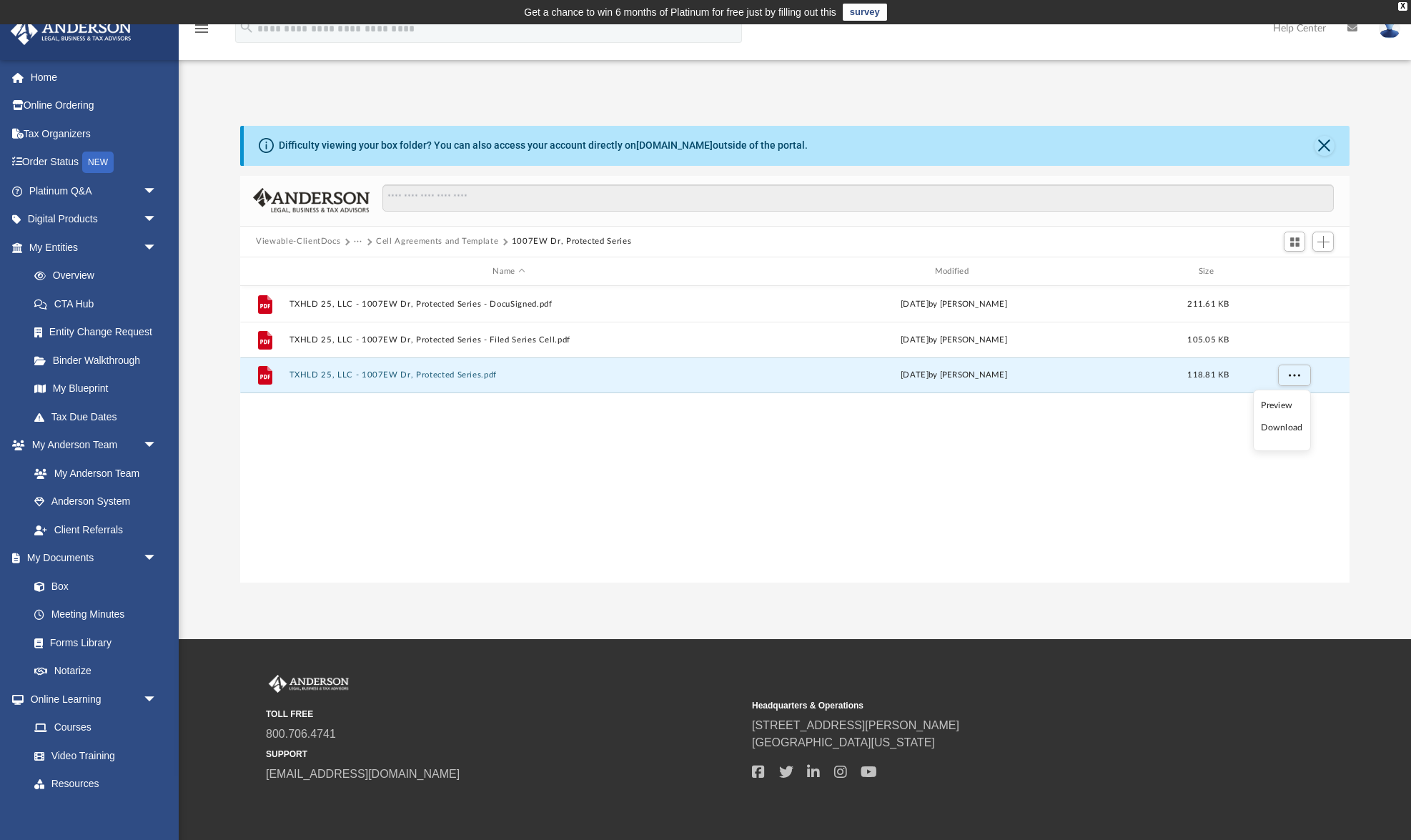
click at [1281, 429] on li "Download" at bounding box center [1281, 427] width 41 height 15
click at [1129, 442] on div "File TXHLD 25, LLC - 1007EW Dr, Protected Series - DocuSigned.pdf [DATE] by [PE…" at bounding box center [795, 433] width 1109 height 296
click at [445, 245] on button "Cell Agreements and Template" at bounding box center [437, 241] width 122 height 13
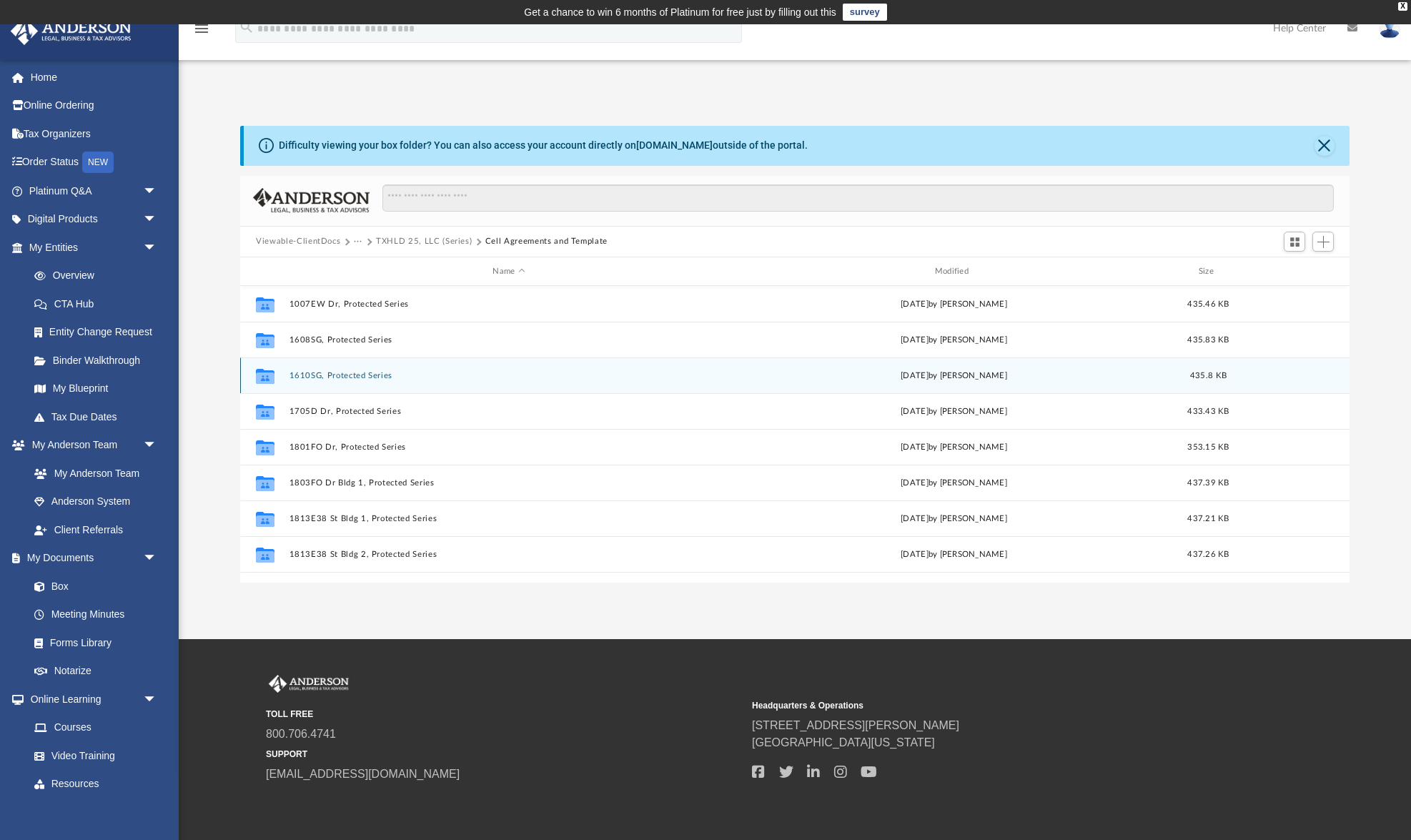
scroll to position [741, 0]
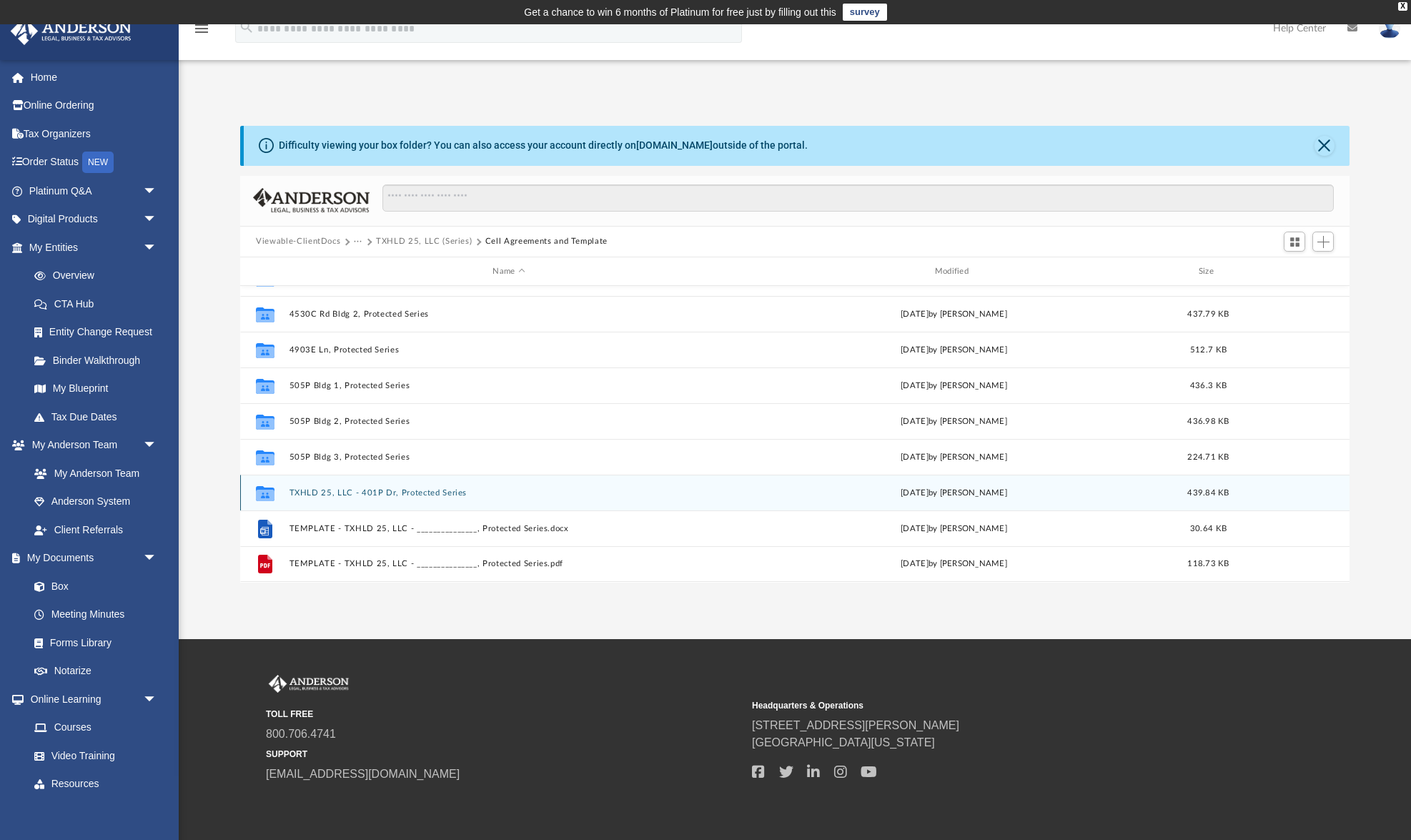
click at [432, 494] on button "TXHLD 25, LLC - 401P Dr, Protected Series" at bounding box center [508, 493] width 439 height 9
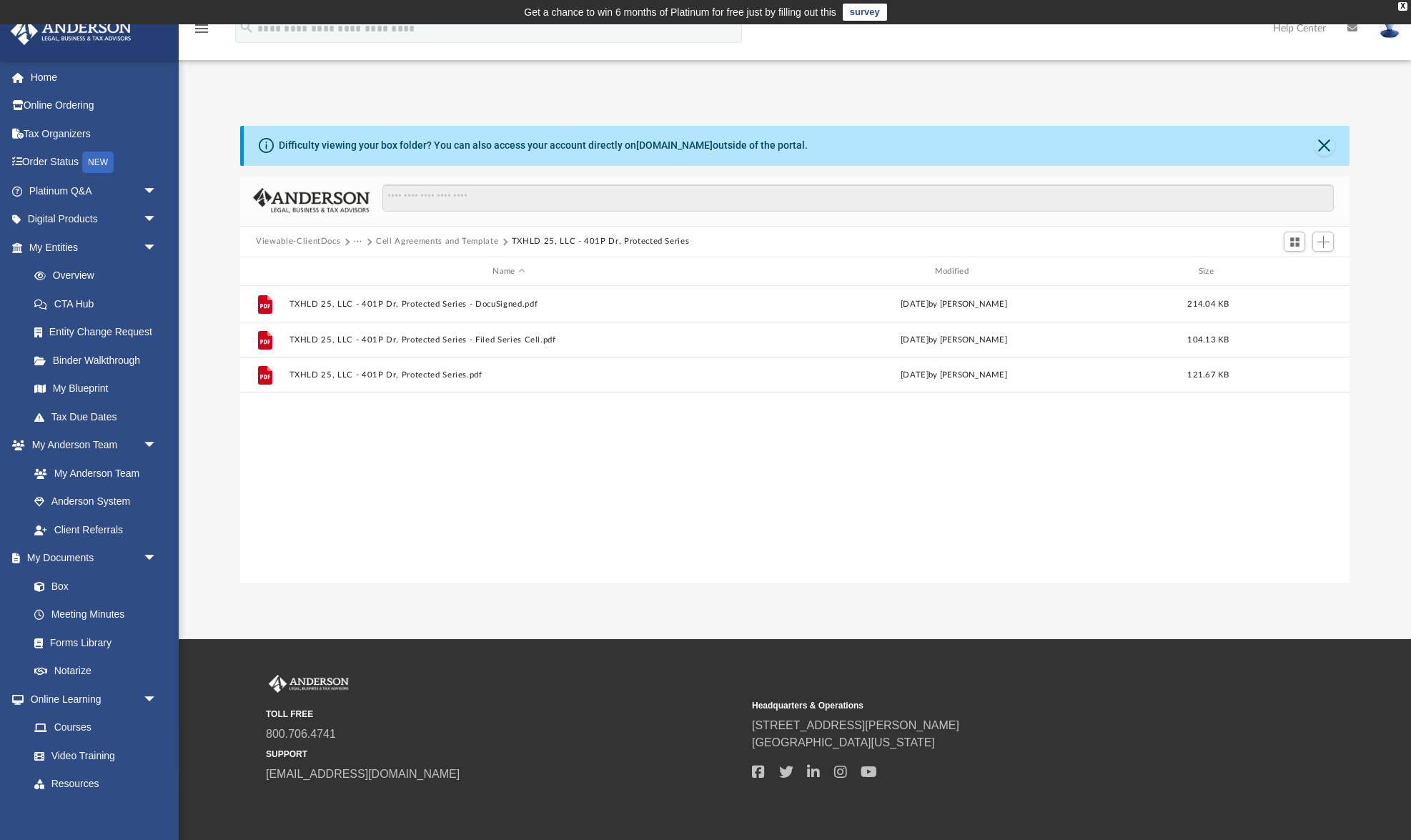
scroll to position [0, 0]
click at [477, 241] on button "Cell Agreements and Template" at bounding box center [437, 241] width 122 height 13
